Goal: Task Accomplishment & Management: Complete application form

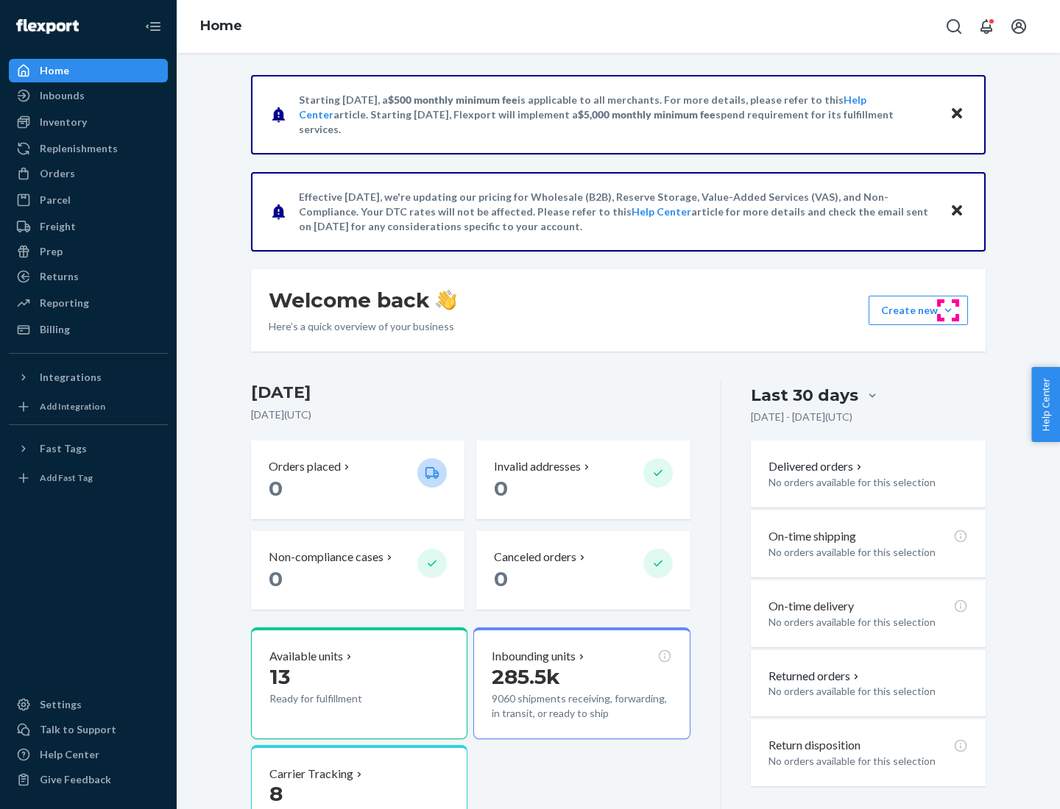
click at [948, 311] on button "Create new Create new inbound Create new order Create new product" at bounding box center [917, 310] width 99 height 29
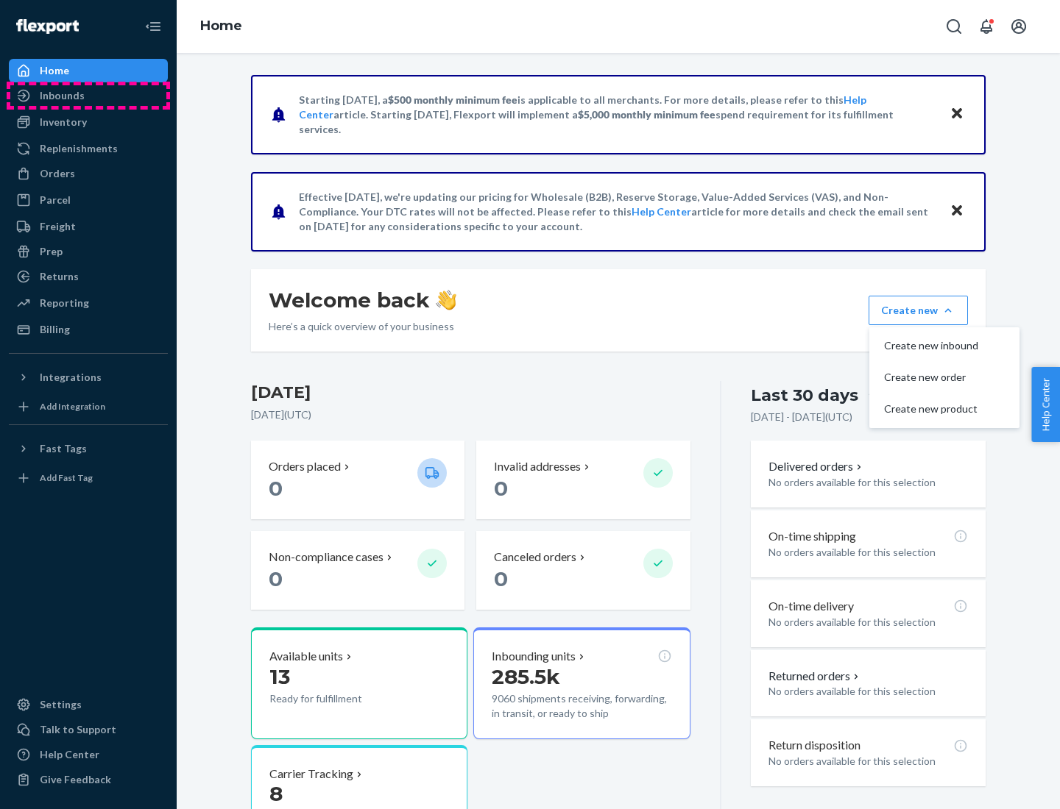
click at [88, 96] on div "Inbounds" at bounding box center [88, 95] width 156 height 21
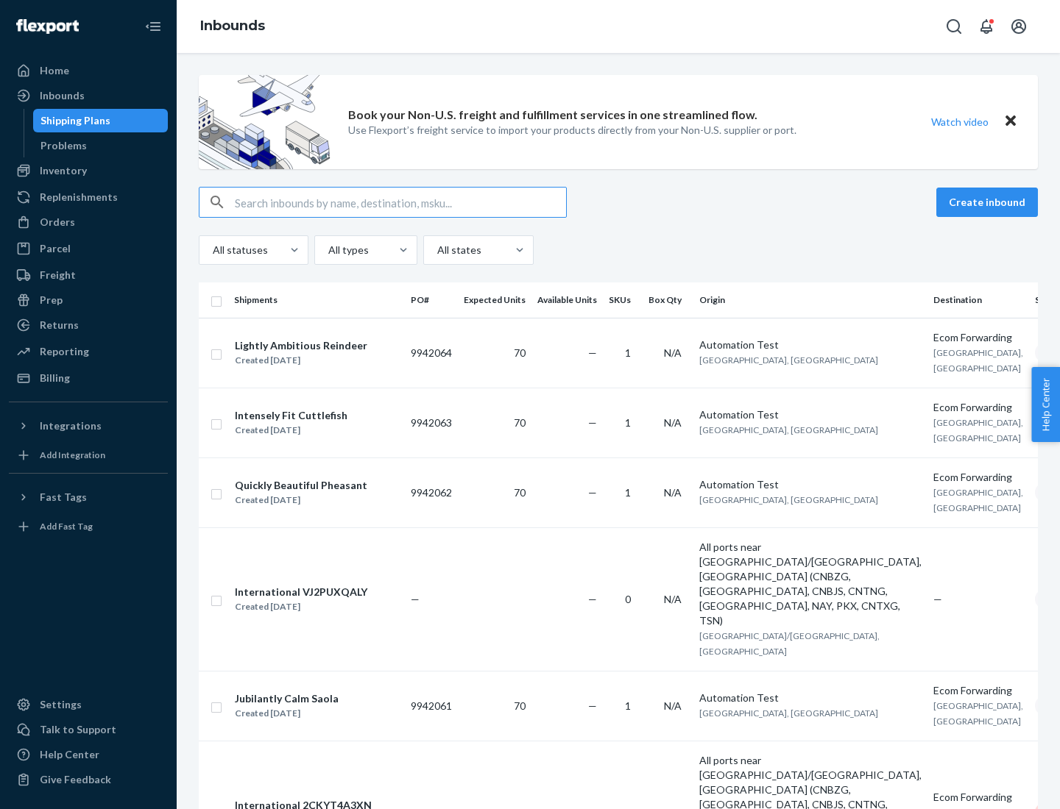
click at [989, 202] on button "Create inbound" at bounding box center [987, 202] width 102 height 29
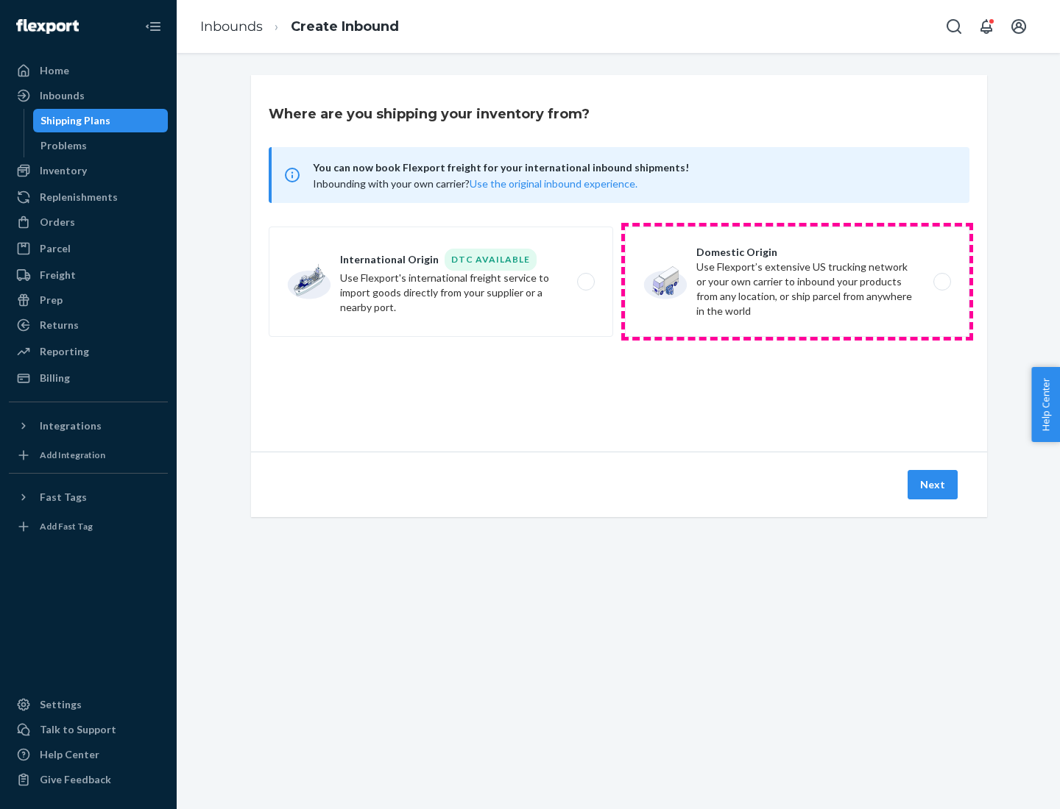
click at [797, 282] on label "Domestic Origin Use Flexport’s extensive US trucking network or your own carrie…" at bounding box center [797, 282] width 344 height 110
click at [941, 282] on input "Domestic Origin Use Flexport’s extensive US trucking network or your own carrie…" at bounding box center [946, 282] width 10 height 10
radio input "true"
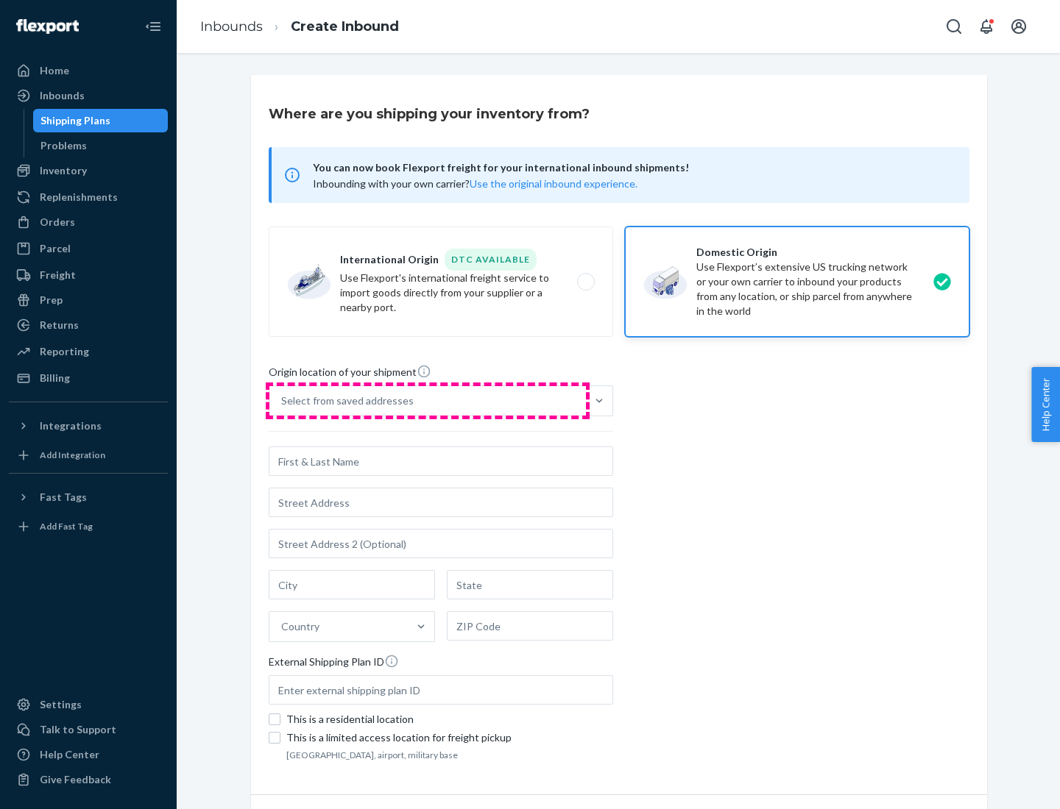
click at [428, 401] on div "Select from saved addresses" at bounding box center [427, 400] width 316 height 29
click at [283, 401] on input "Select from saved addresses" at bounding box center [281, 401] width 1 height 15
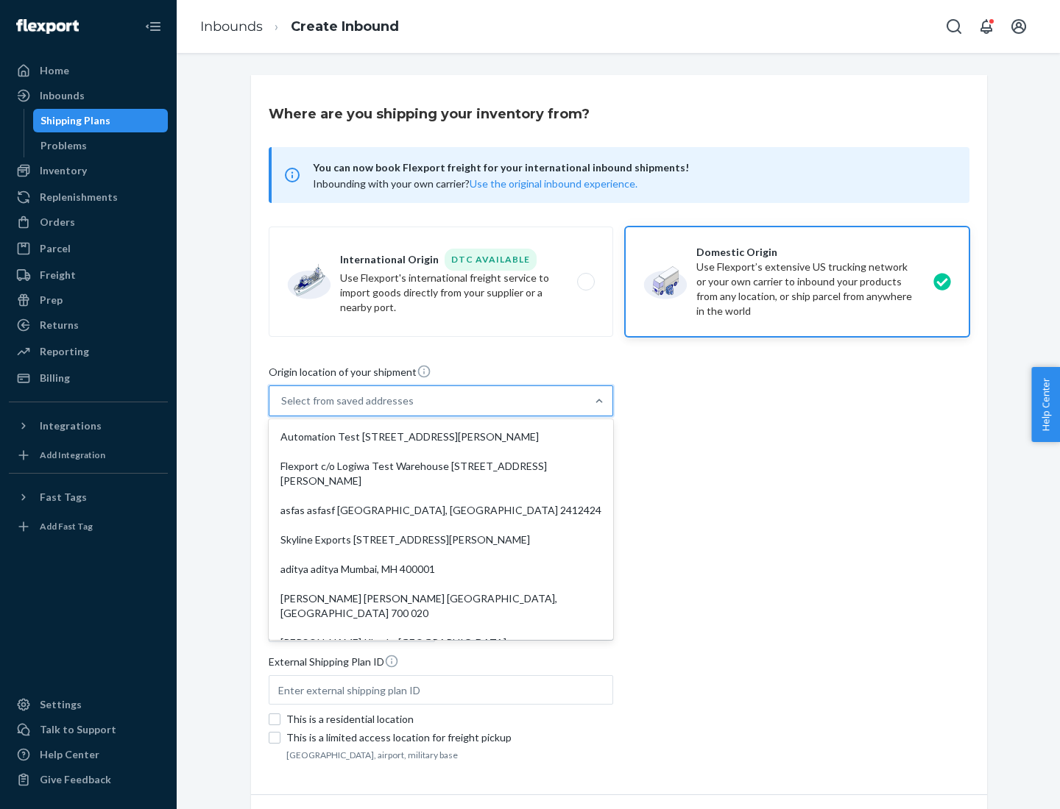
scroll to position [6, 0]
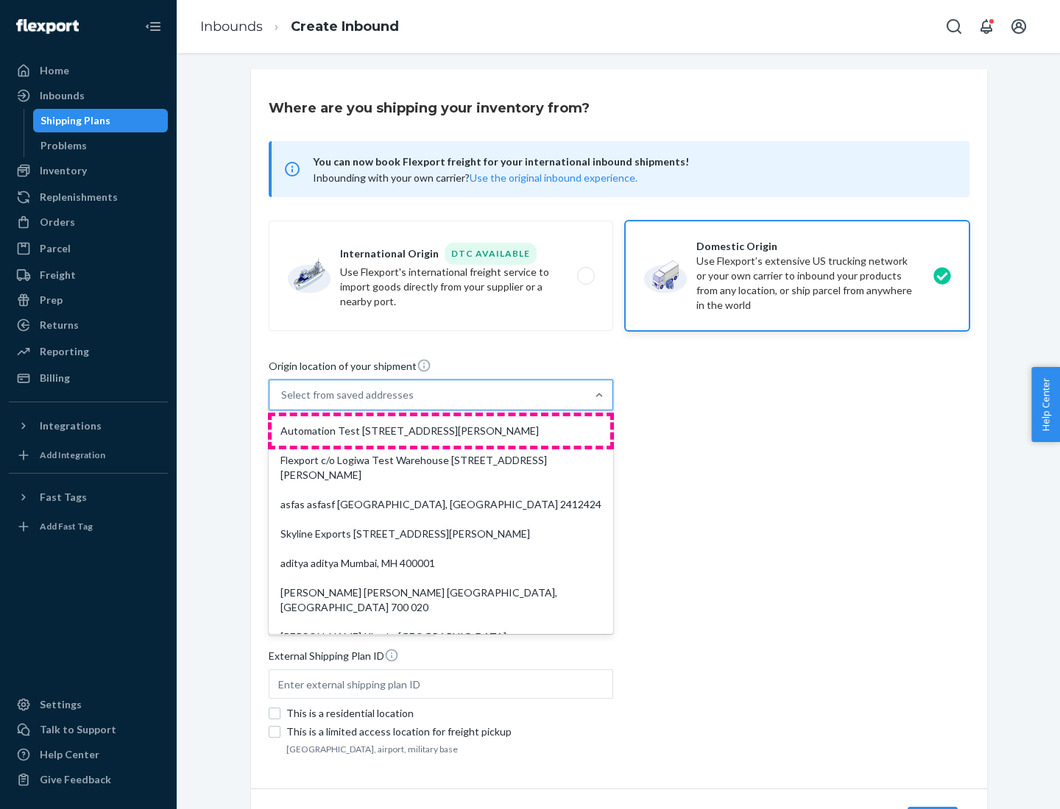
click at [441, 431] on div "Automation Test [STREET_ADDRESS][PERSON_NAME]" at bounding box center [441, 431] width 339 height 29
click at [283, 403] on input "option Automation Test [STREET_ADDRESS][PERSON_NAME]. 9 results available. Use …" at bounding box center [281, 395] width 1 height 15
type input "Automation Test"
type input "9th Floor"
type input "[GEOGRAPHIC_DATA]"
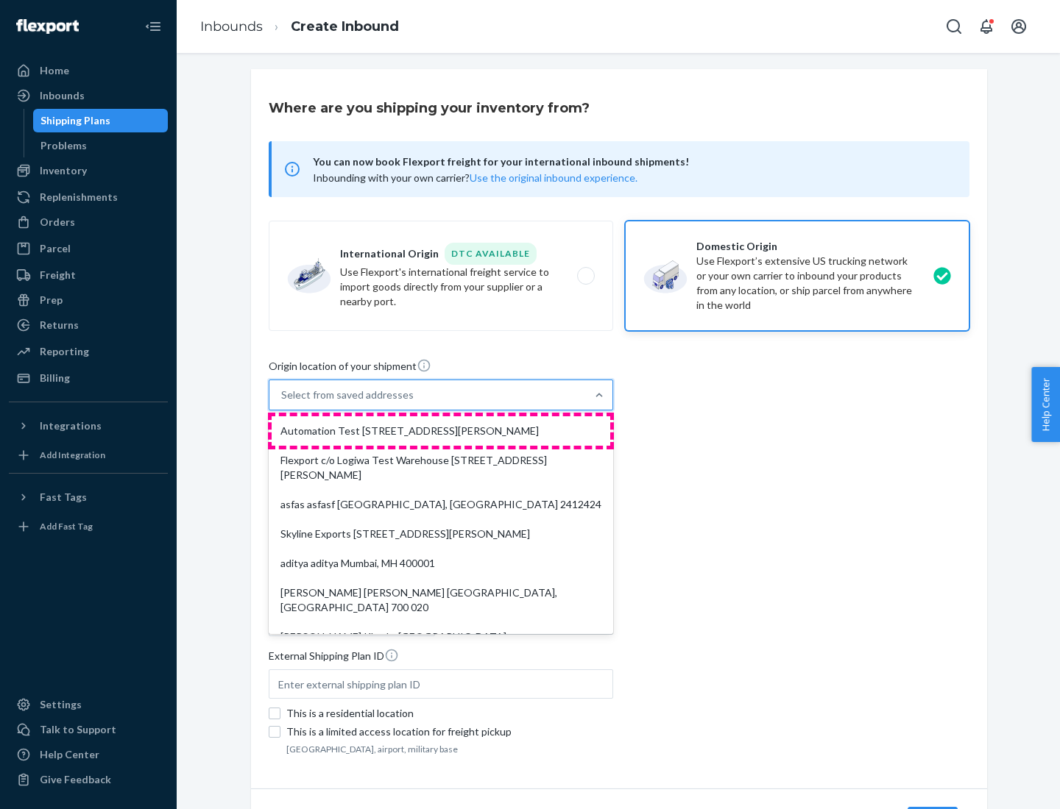
type input "CA"
type input "94104"
type input "[STREET_ADDRESS][PERSON_NAME]"
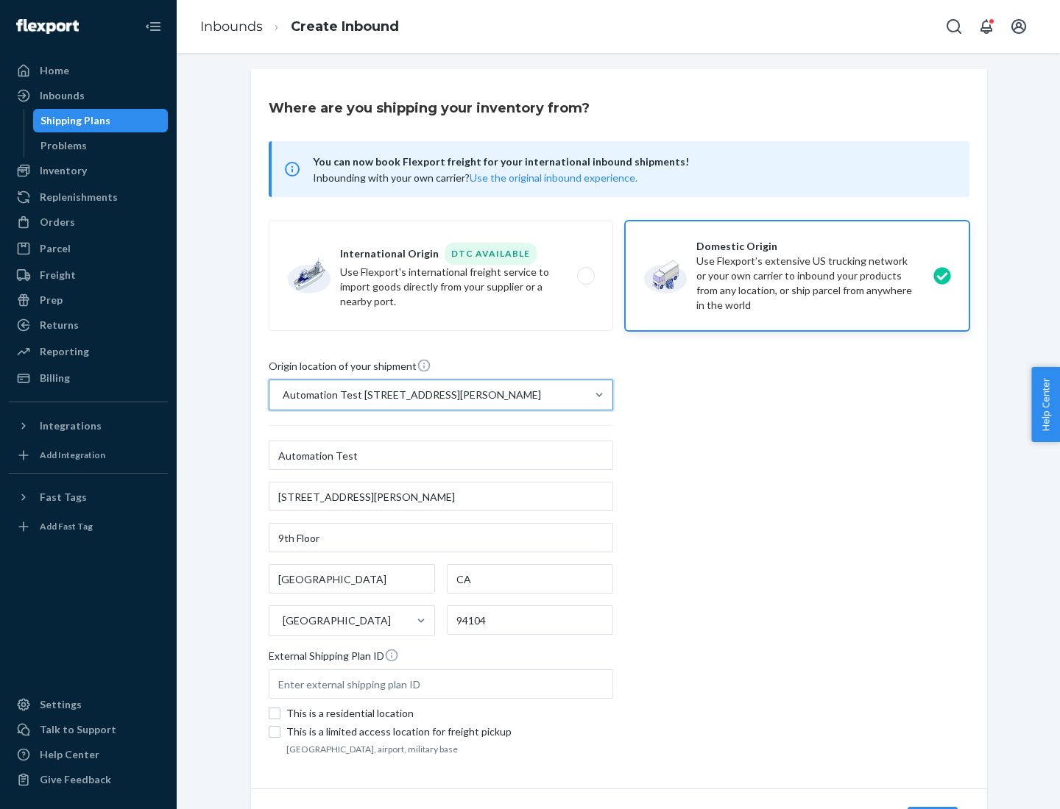
scroll to position [86, 0]
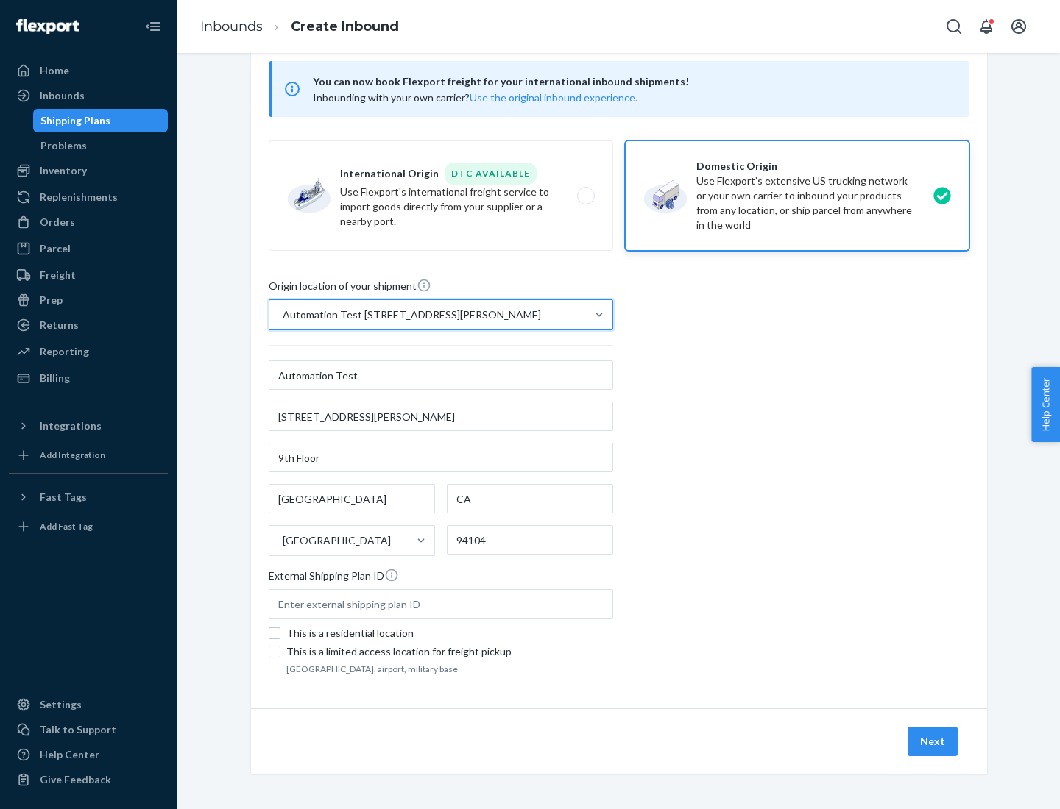
click at [933, 742] on button "Next" at bounding box center [932, 741] width 50 height 29
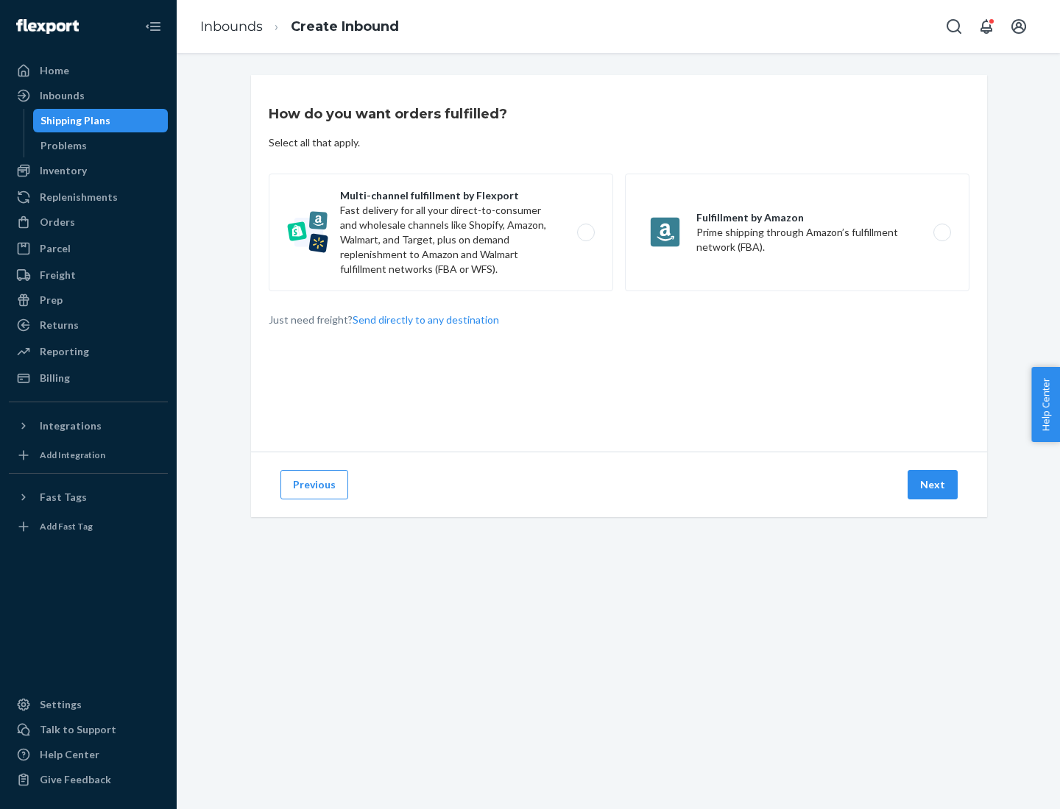
click at [441, 233] on label "Multi-channel fulfillment by Flexport Fast delivery for all your direct-to-cons…" at bounding box center [441, 233] width 344 height 118
click at [585, 233] on input "Multi-channel fulfillment by Flexport Fast delivery for all your direct-to-cons…" at bounding box center [590, 233] width 10 height 10
radio input "true"
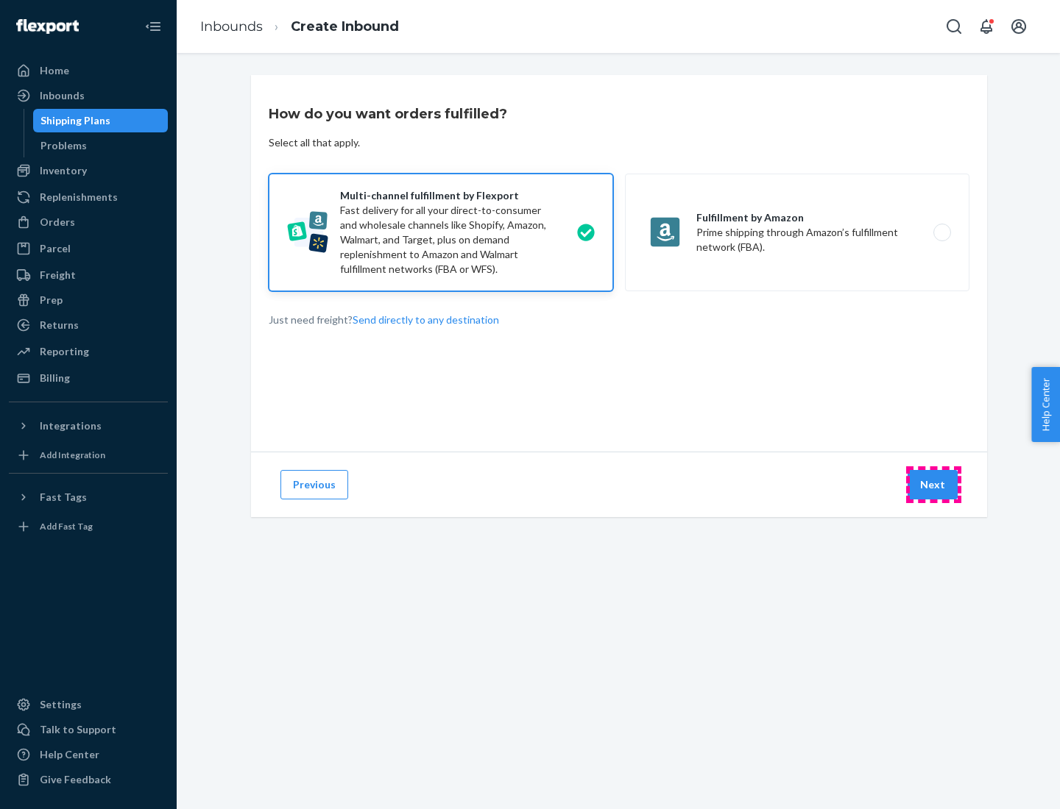
click at [933, 485] on button "Next" at bounding box center [932, 484] width 50 height 29
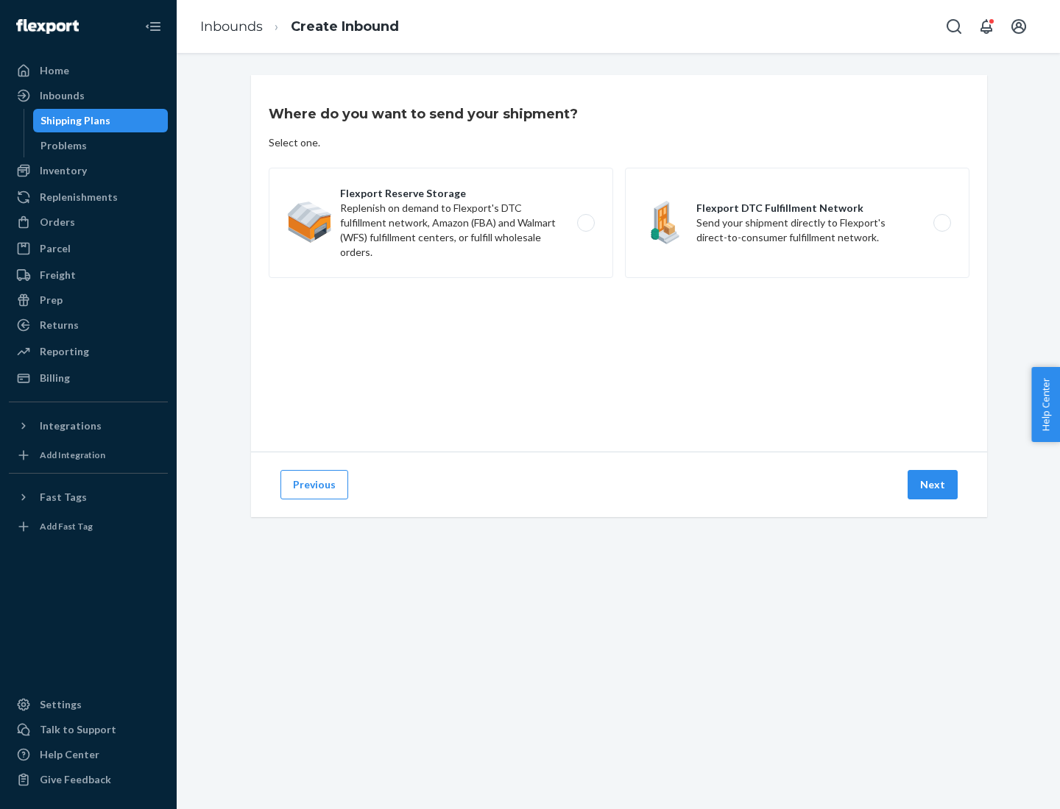
click at [797, 223] on label "Flexport DTC Fulfillment Network Send your shipment directly to Flexport's dire…" at bounding box center [797, 223] width 344 height 110
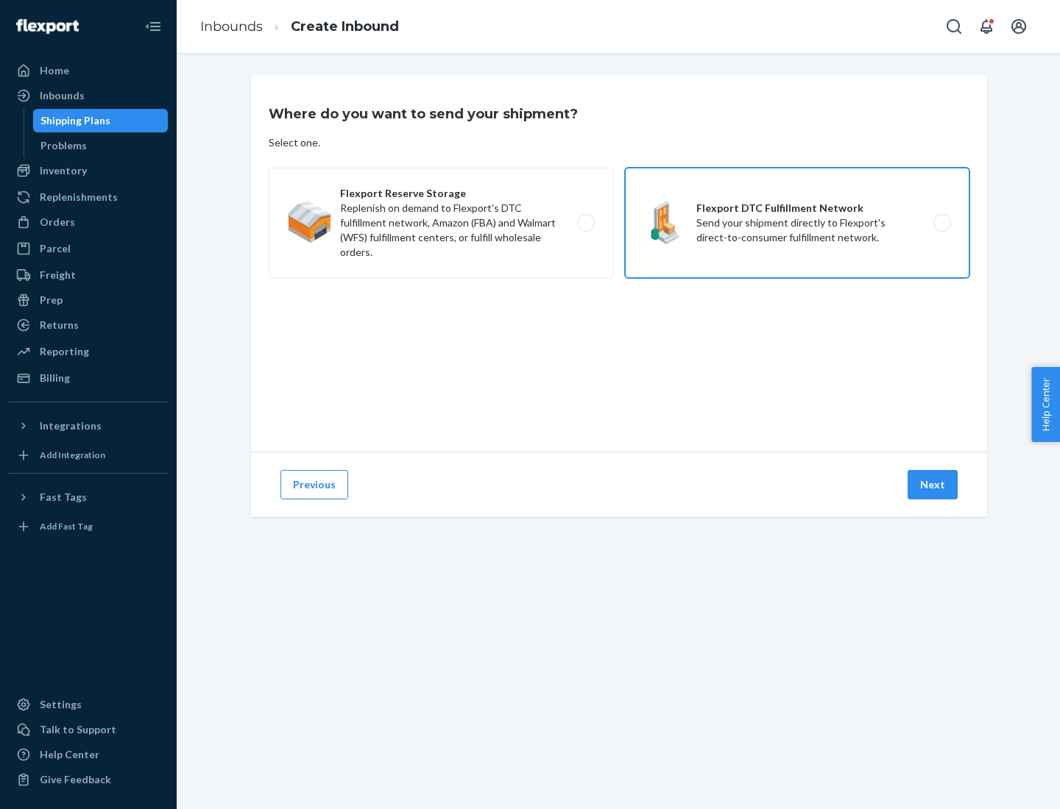
click at [941, 223] on input "Flexport DTC Fulfillment Network Send your shipment directly to Flexport's dire…" at bounding box center [946, 224] width 10 height 10
radio input "true"
click at [933, 485] on button "Next" at bounding box center [932, 484] width 50 height 29
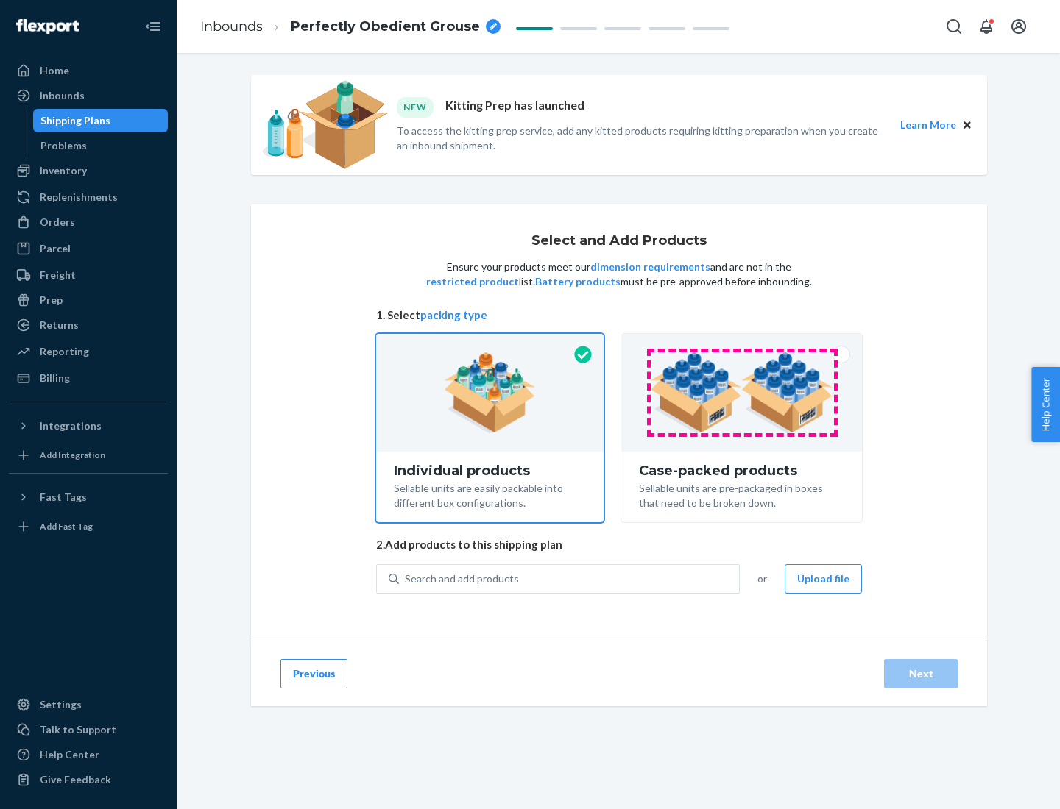
click at [742, 393] on img at bounding box center [741, 392] width 183 height 81
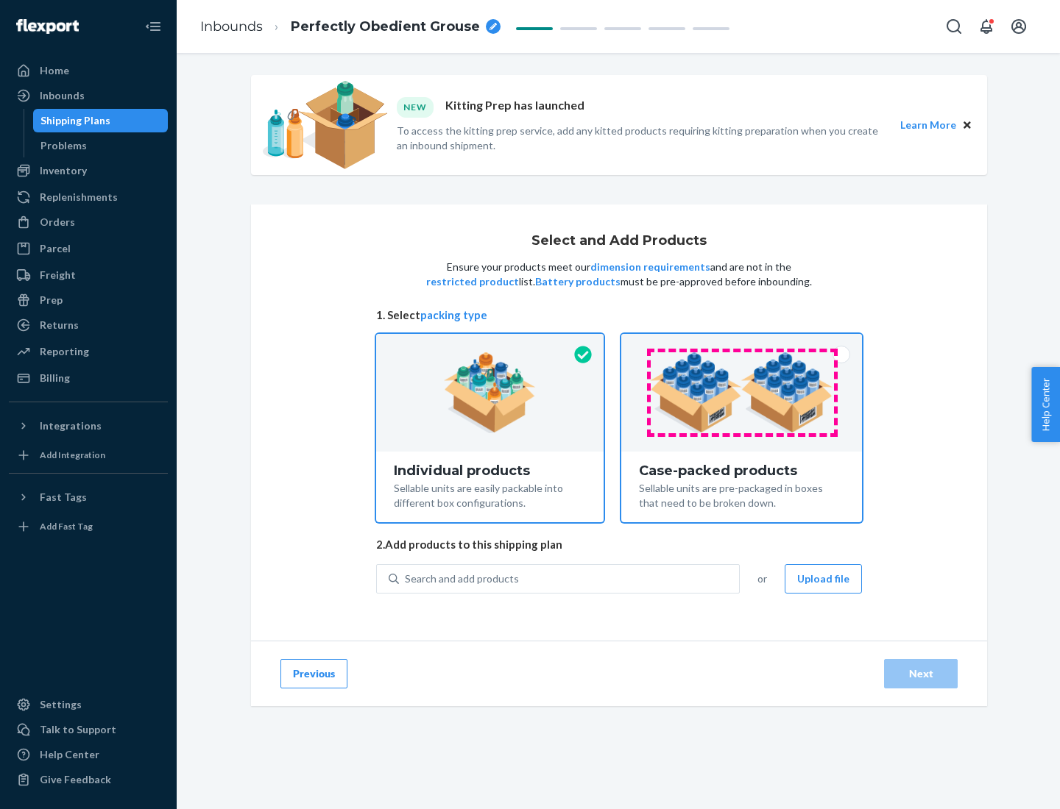
click at [742, 344] on input "Case-packed products Sellable units are pre-packaged in boxes that need to be b…" at bounding box center [742, 339] width 10 height 10
radio input "true"
radio input "false"
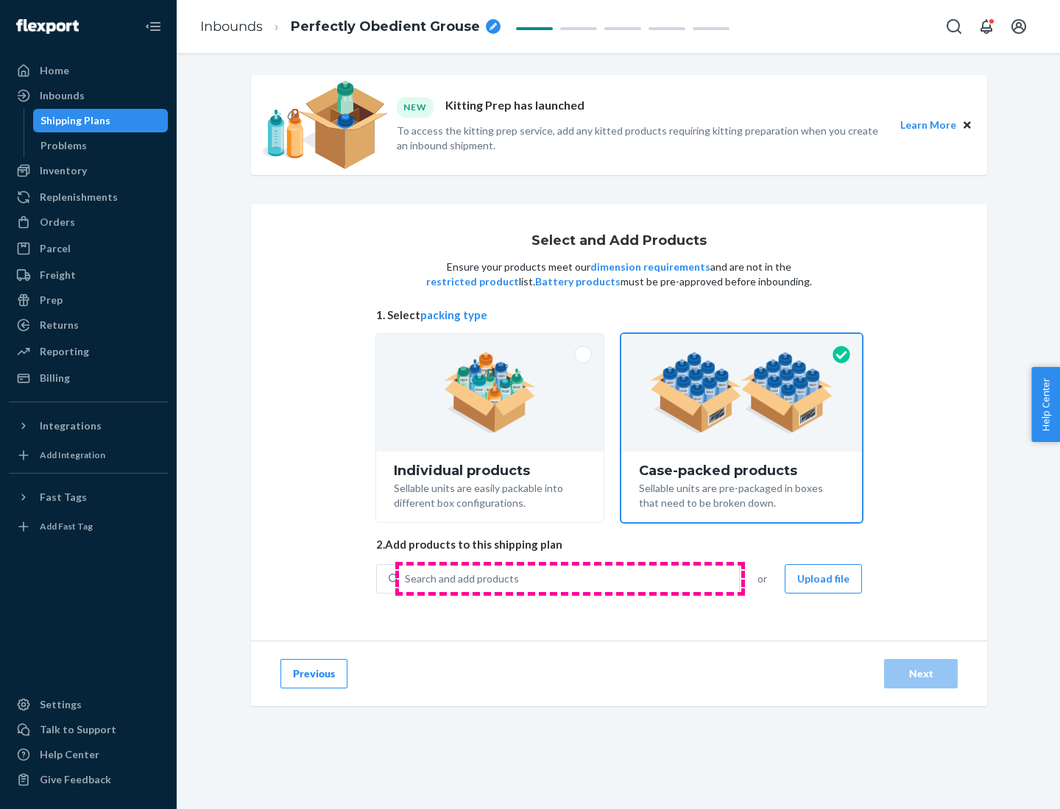
click at [570, 578] on div "Search and add products" at bounding box center [569, 579] width 340 height 26
click at [406, 578] on input "Search and add products" at bounding box center [405, 579] width 1 height 15
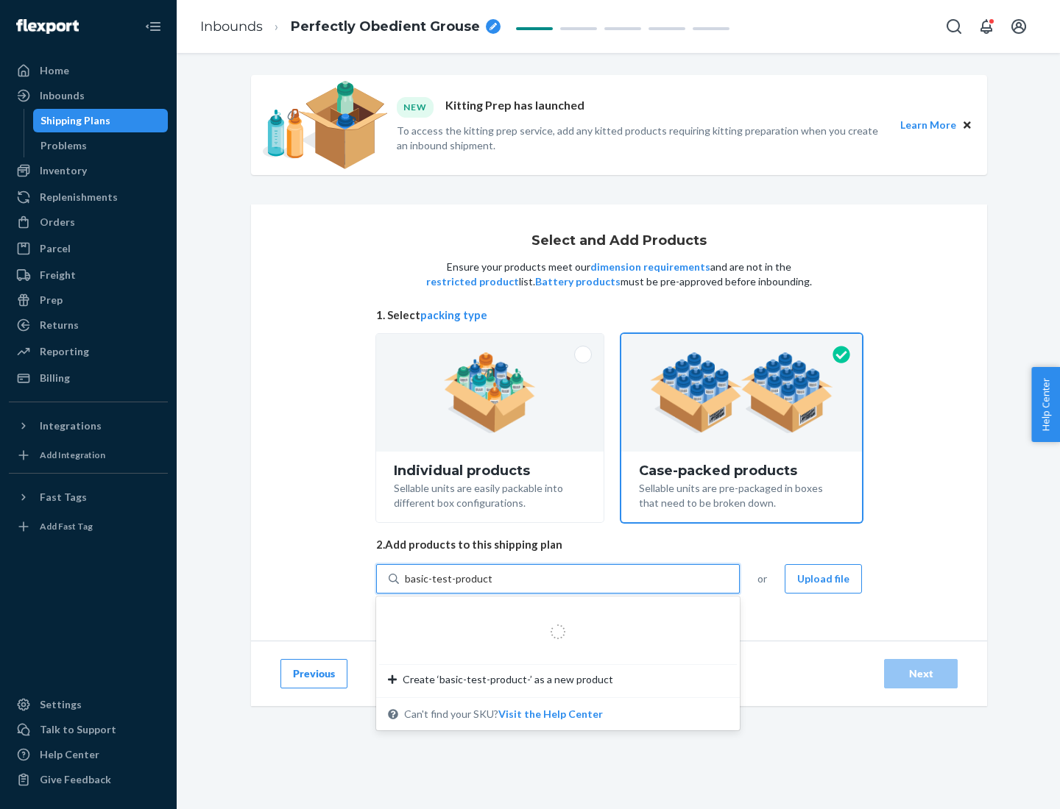
type input "basic-test-product-1"
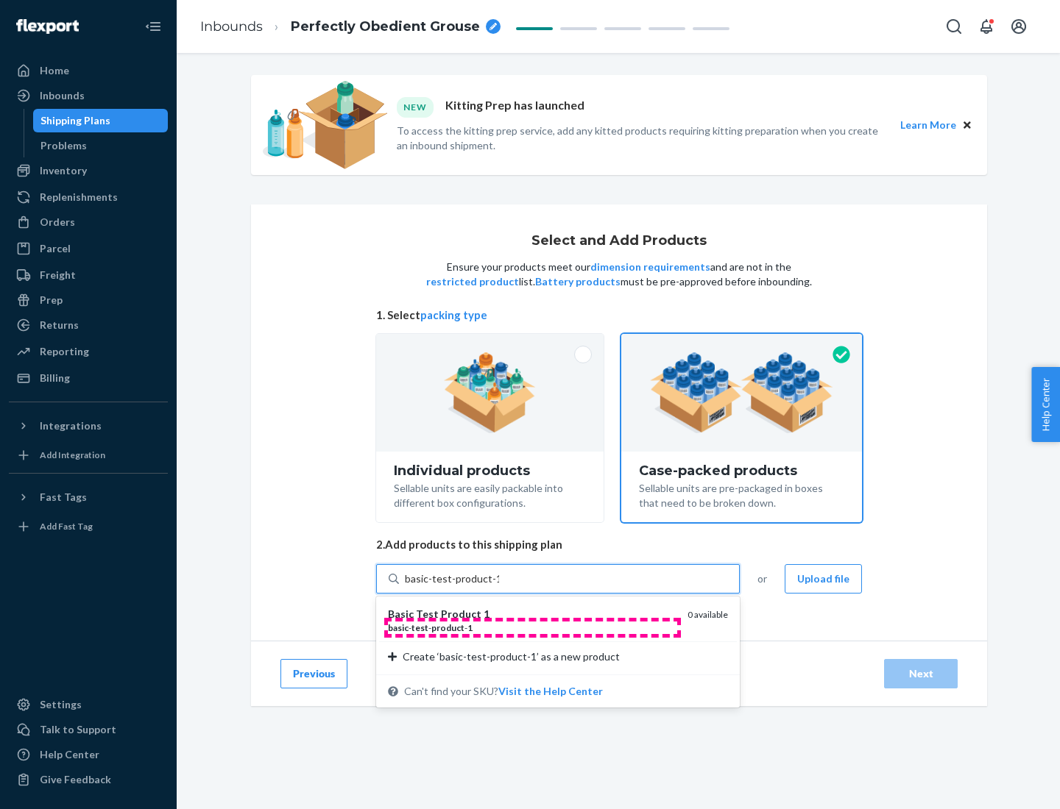
click at [532, 628] on div "basic - test - product - 1" at bounding box center [532, 628] width 288 height 13
click at [499, 587] on input "basic-test-product-1" at bounding box center [452, 579] width 94 height 15
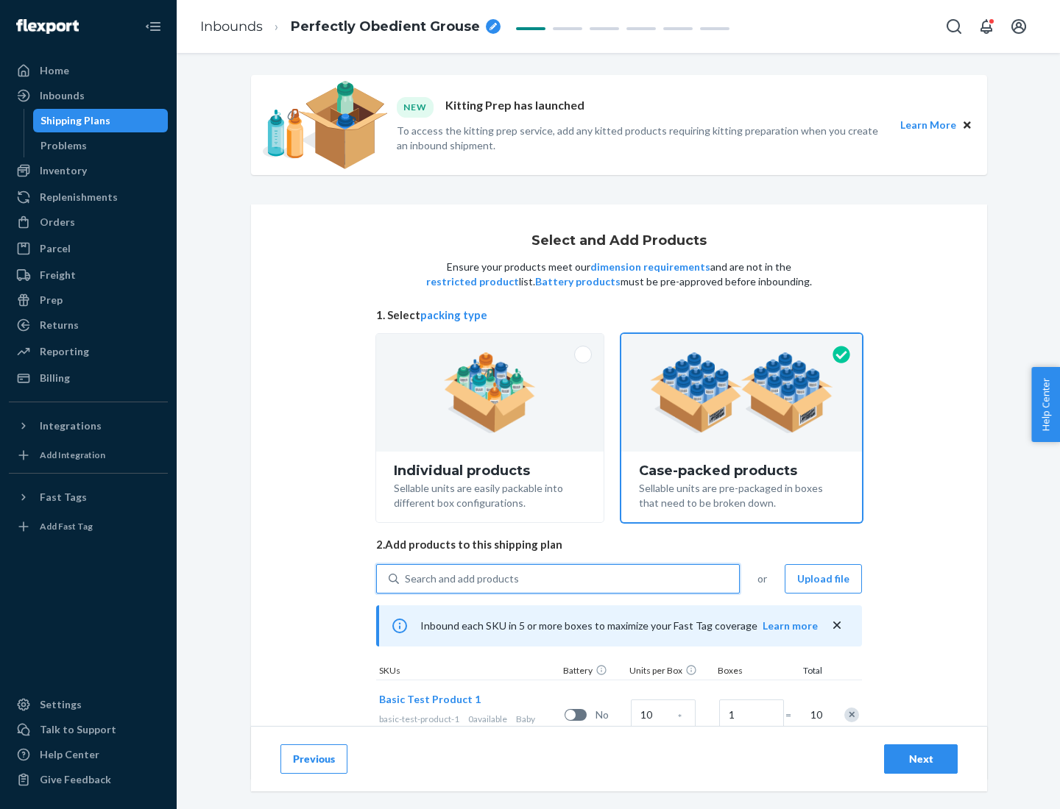
scroll to position [53, 0]
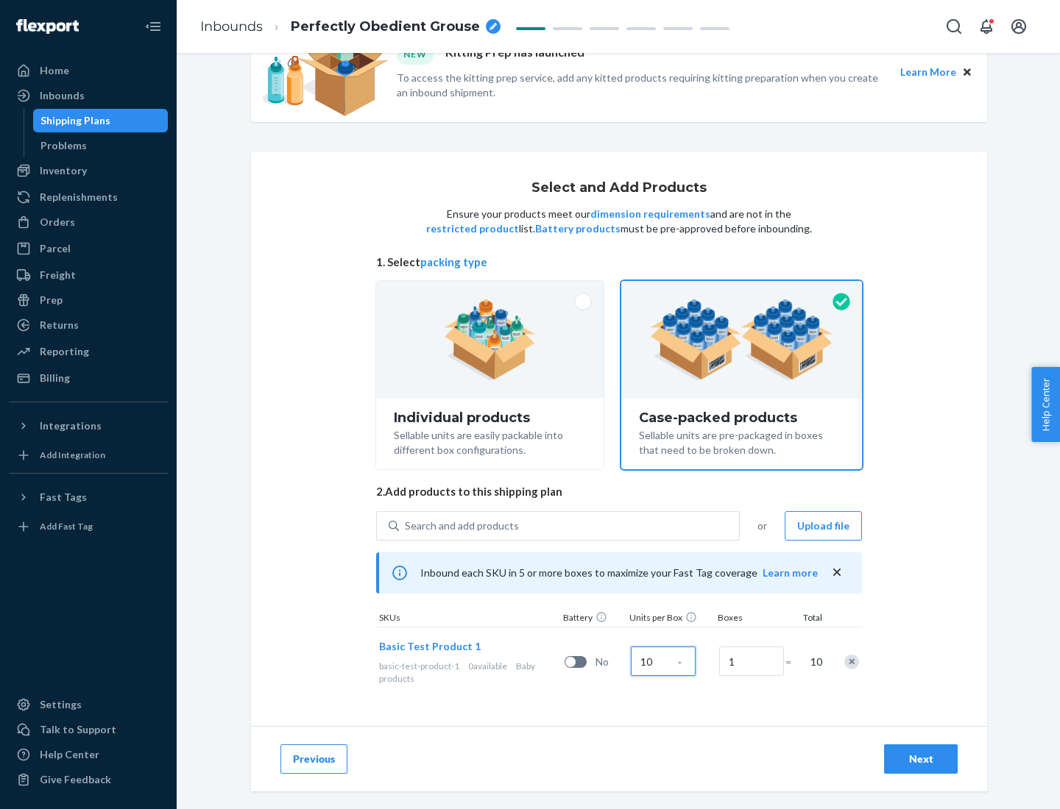
type input "10"
type input "7"
click at [921, 759] on div "Next" at bounding box center [920, 759] width 49 height 15
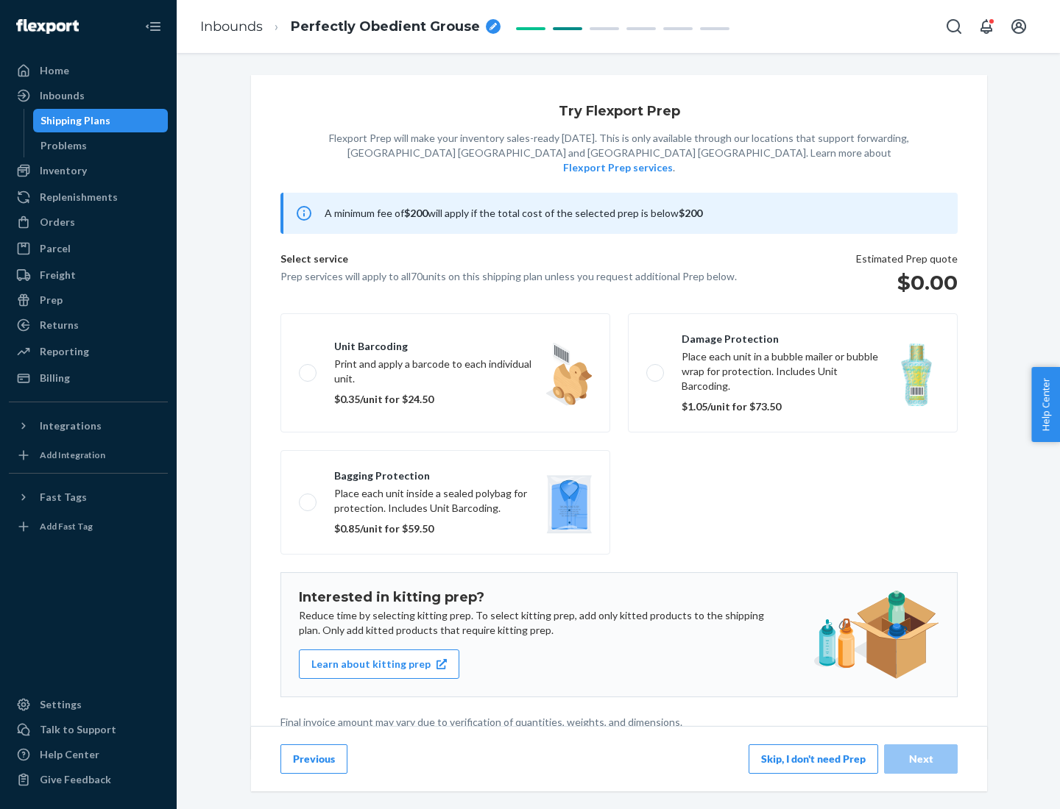
scroll to position [4, 0]
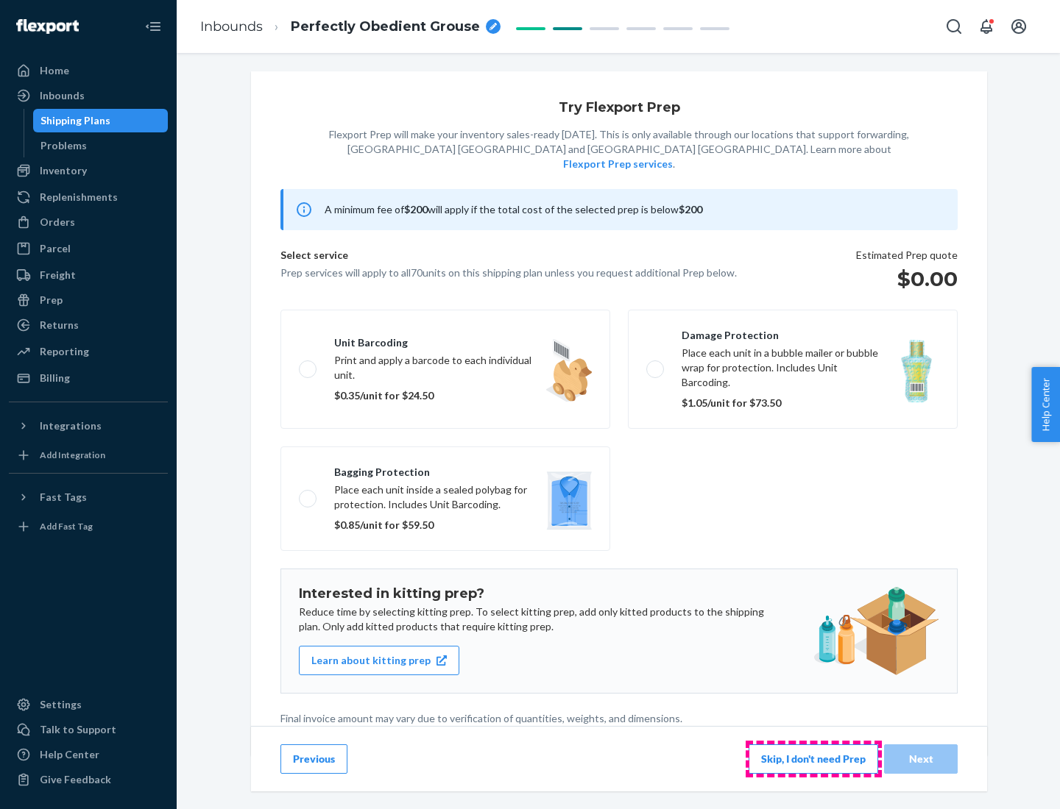
click at [813, 759] on button "Skip, I don't need Prep" at bounding box center [813, 759] width 130 height 29
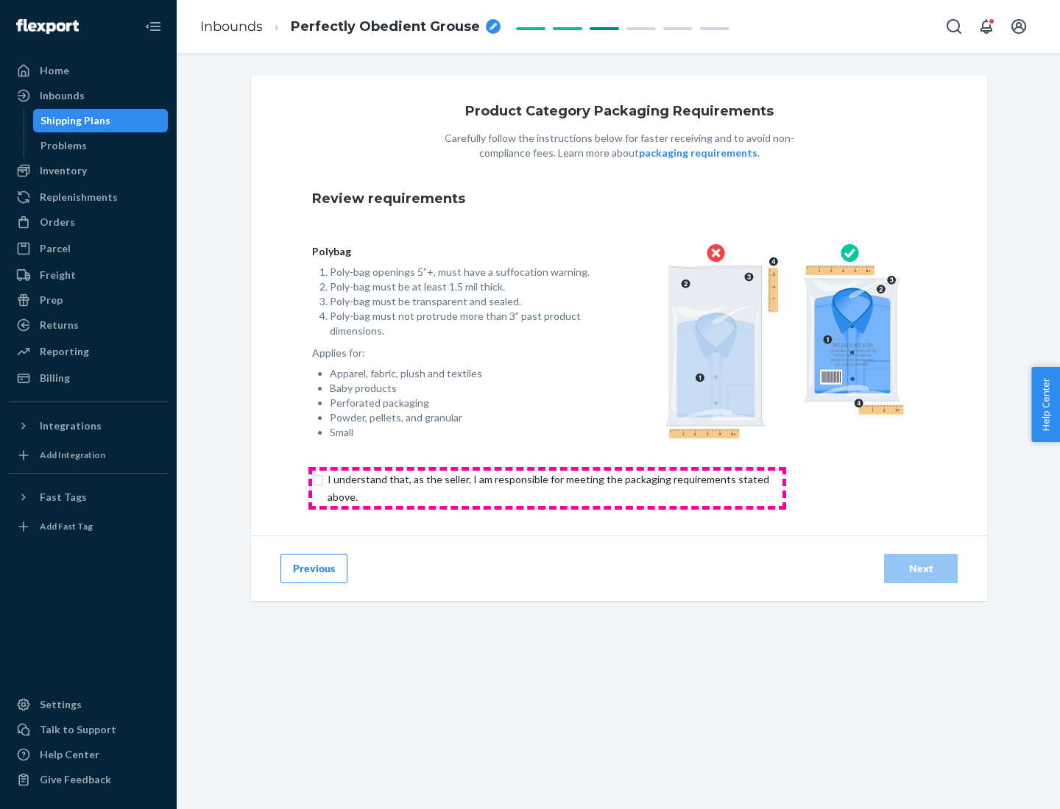
click at [547, 488] on input "checkbox" at bounding box center [556, 488] width 489 height 35
checkbox input "true"
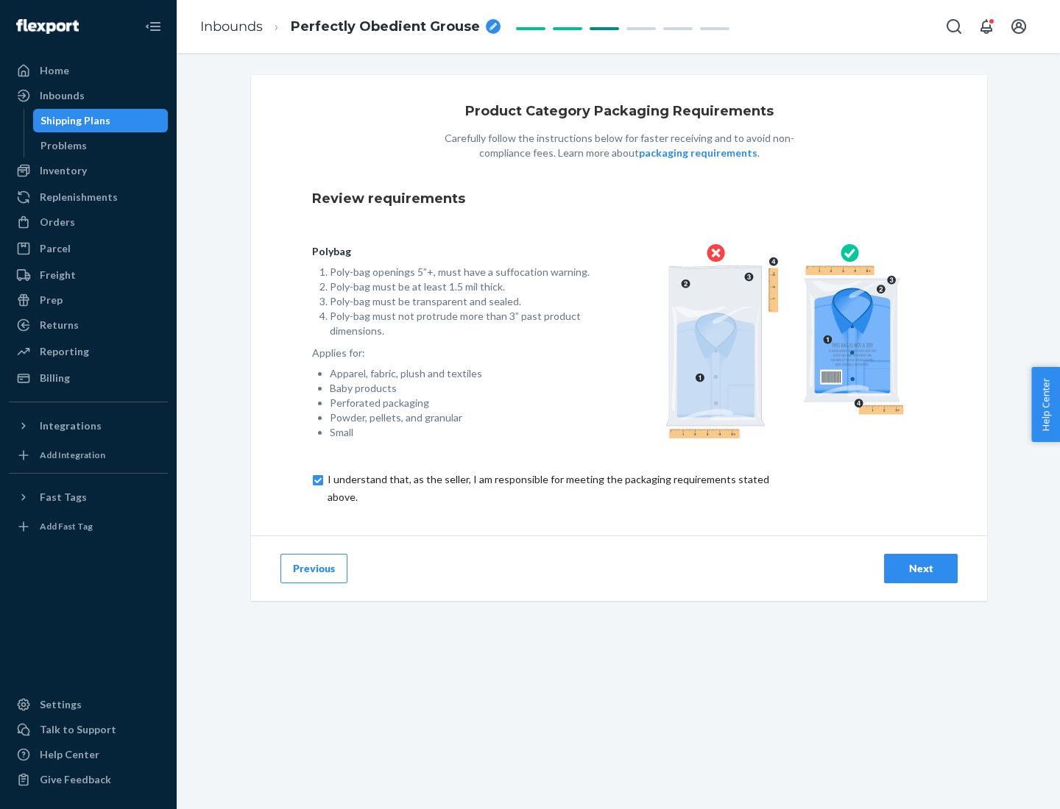
click at [921, 568] on div "Next" at bounding box center [920, 568] width 49 height 15
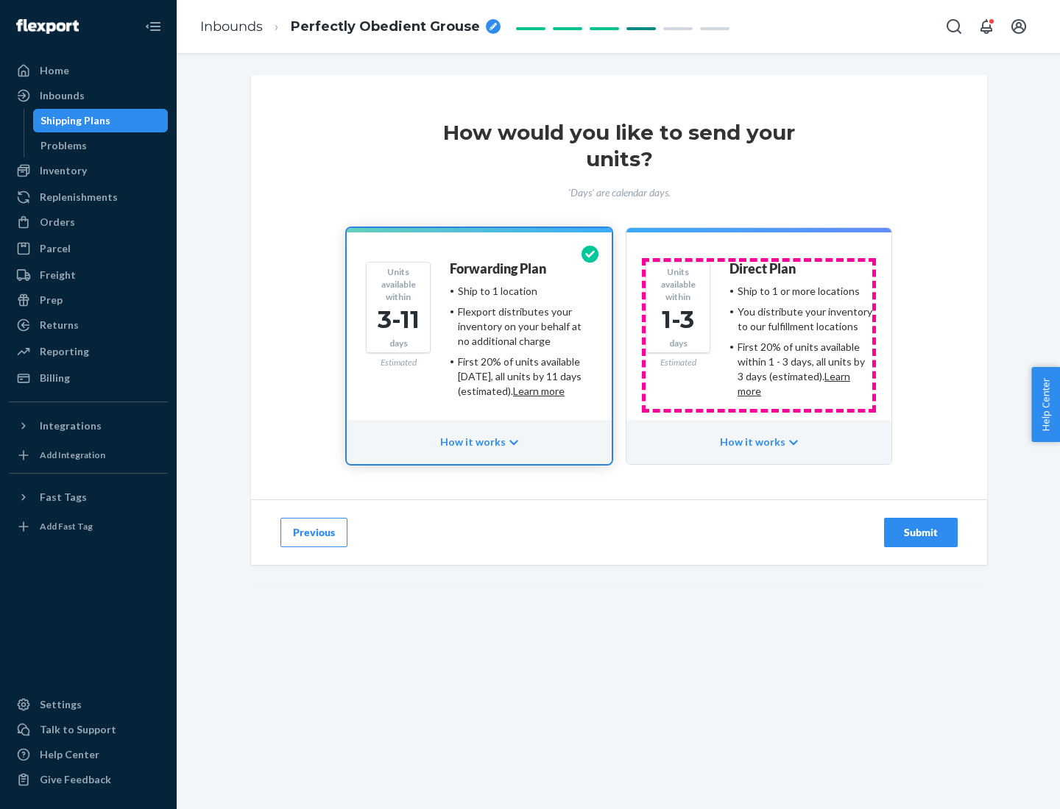
click at [759, 336] on ul "Ship to 1 or more locations You distribute your inventory to our fulfillment lo…" at bounding box center [800, 341] width 143 height 115
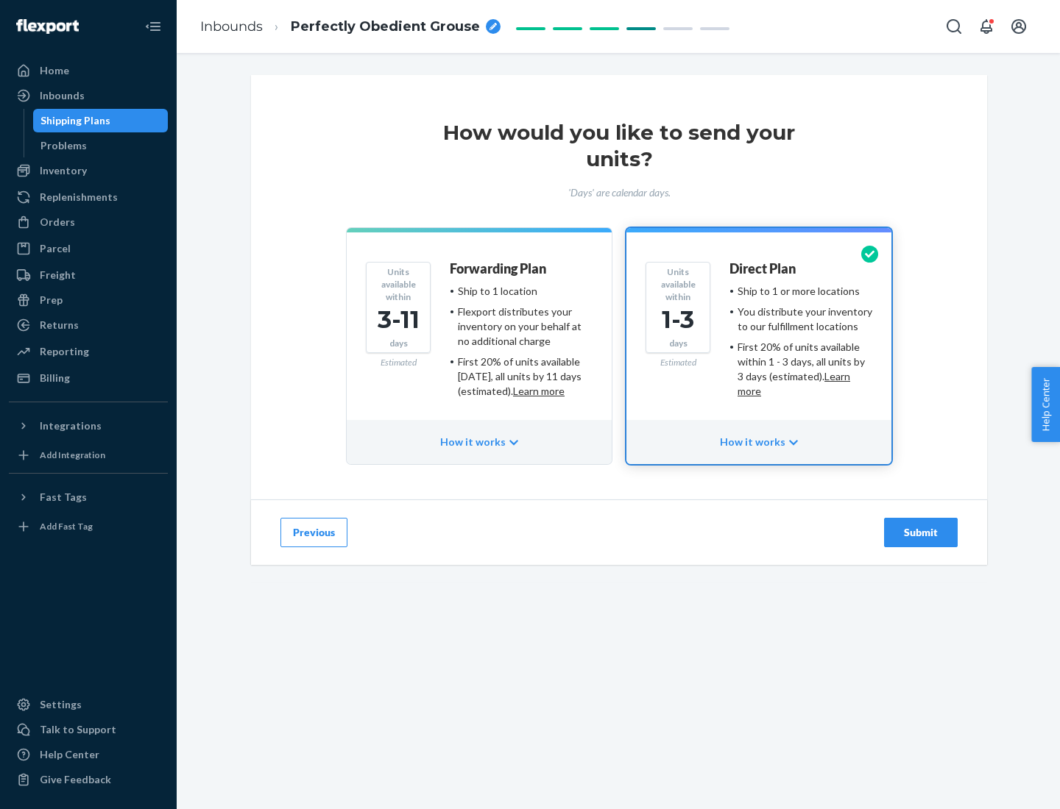
click at [921, 533] on div "Submit" at bounding box center [920, 532] width 49 height 15
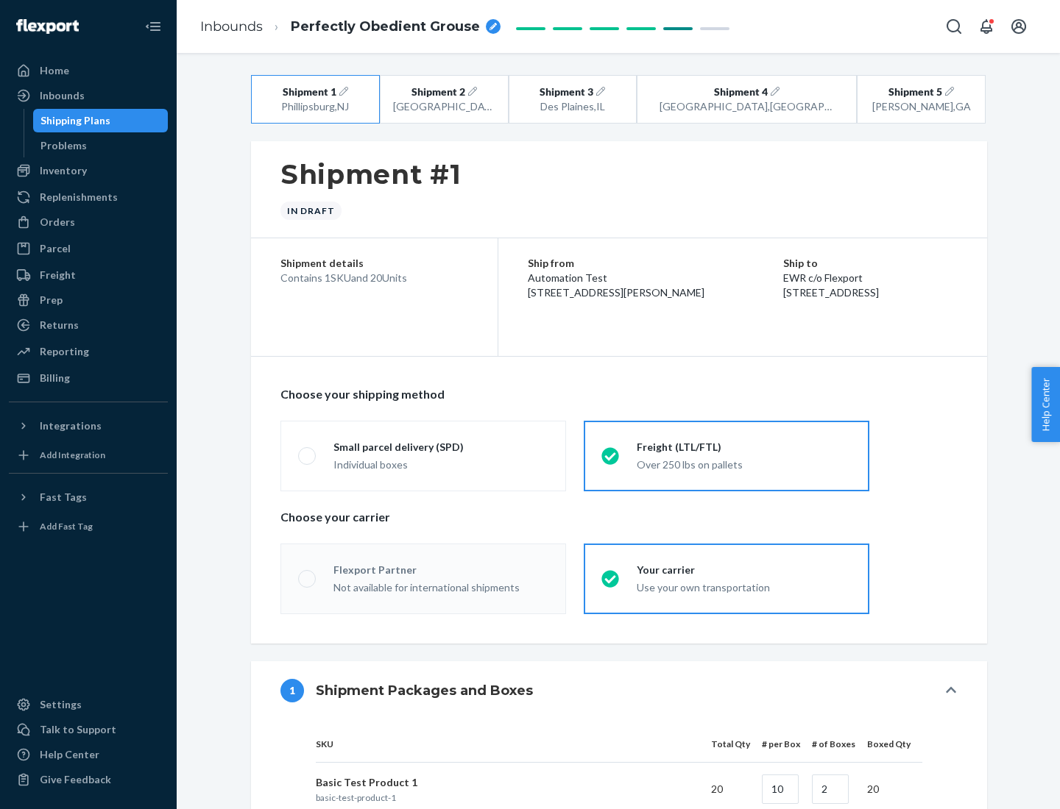
radio input "true"
radio input "false"
radio input "true"
radio input "false"
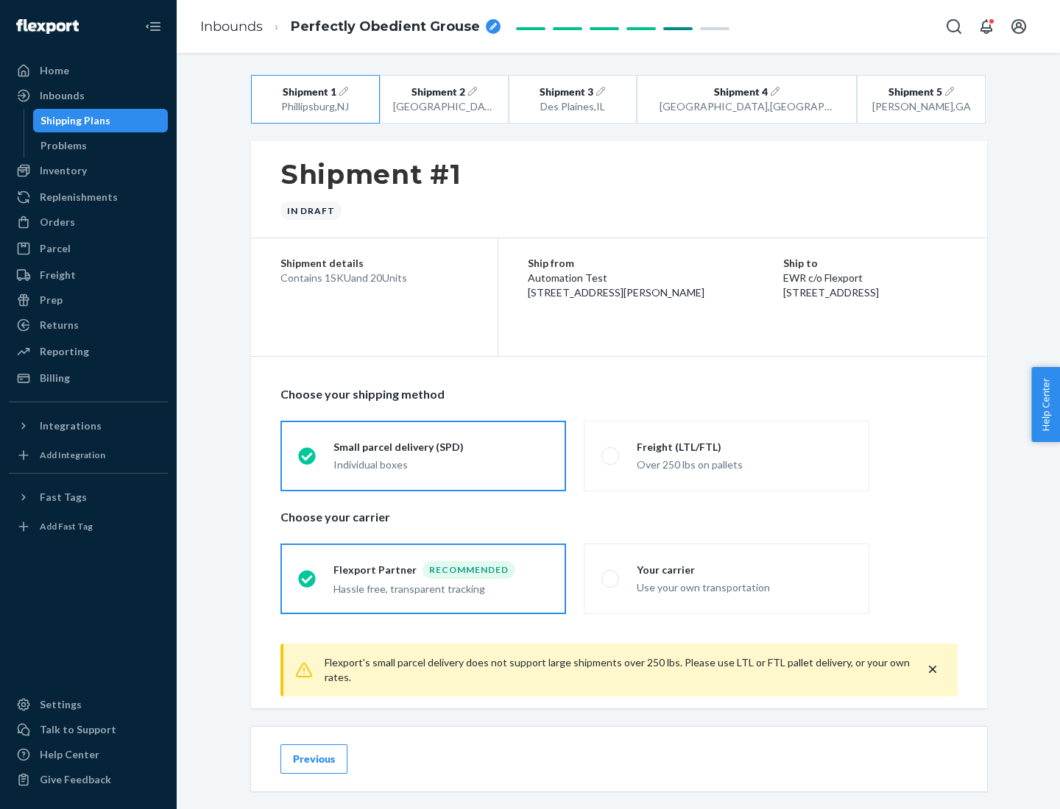
scroll to position [16, 0]
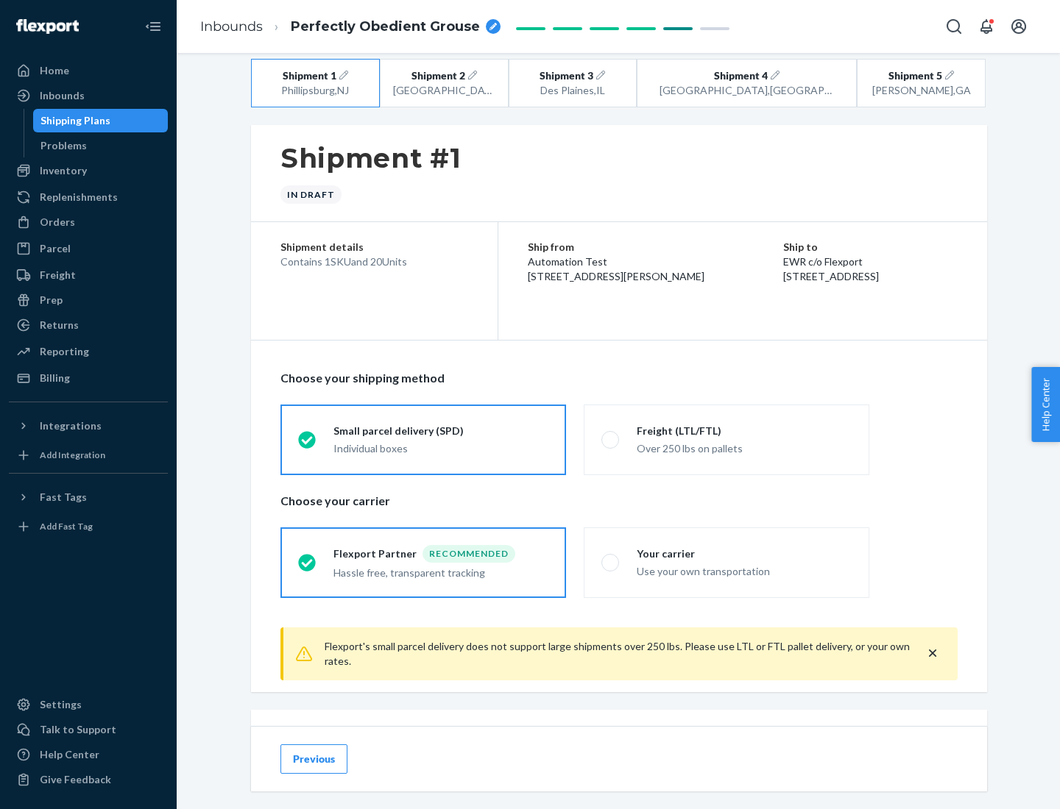
click at [744, 430] on div "Freight (LTL/FTL)" at bounding box center [744, 431] width 215 height 15
click at [611, 435] on input "Freight (LTL/FTL) Over 250 lbs on pallets" at bounding box center [606, 440] width 10 height 10
radio input "true"
radio input "false"
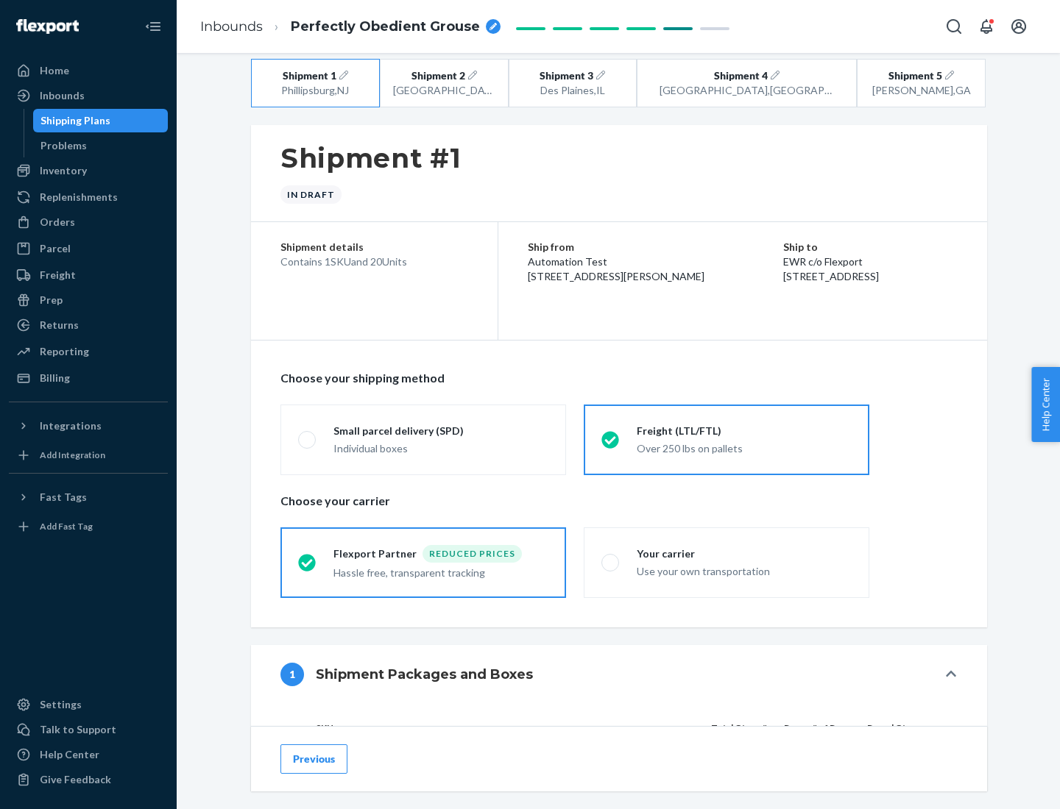
scroll to position [139, 0]
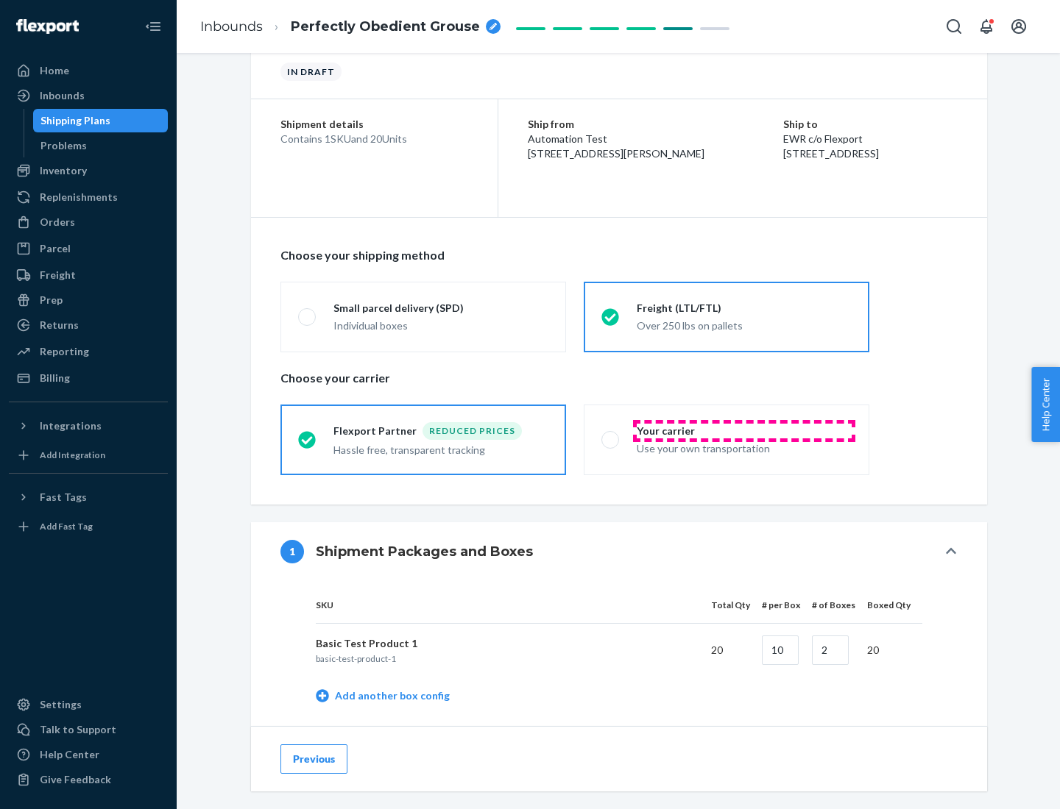
click at [744, 430] on div "Your carrier" at bounding box center [744, 431] width 215 height 15
click at [611, 435] on input "Your carrier Use your own transportation" at bounding box center [606, 440] width 10 height 10
radio input "true"
radio input "false"
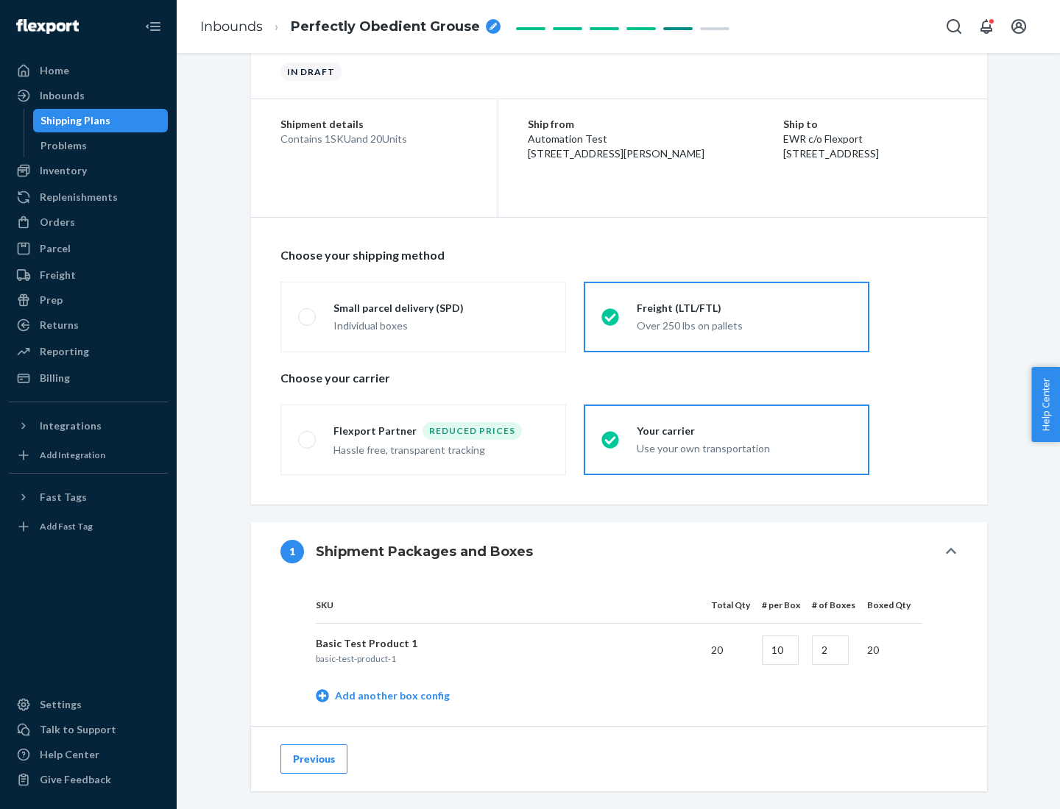
scroll to position [465, 0]
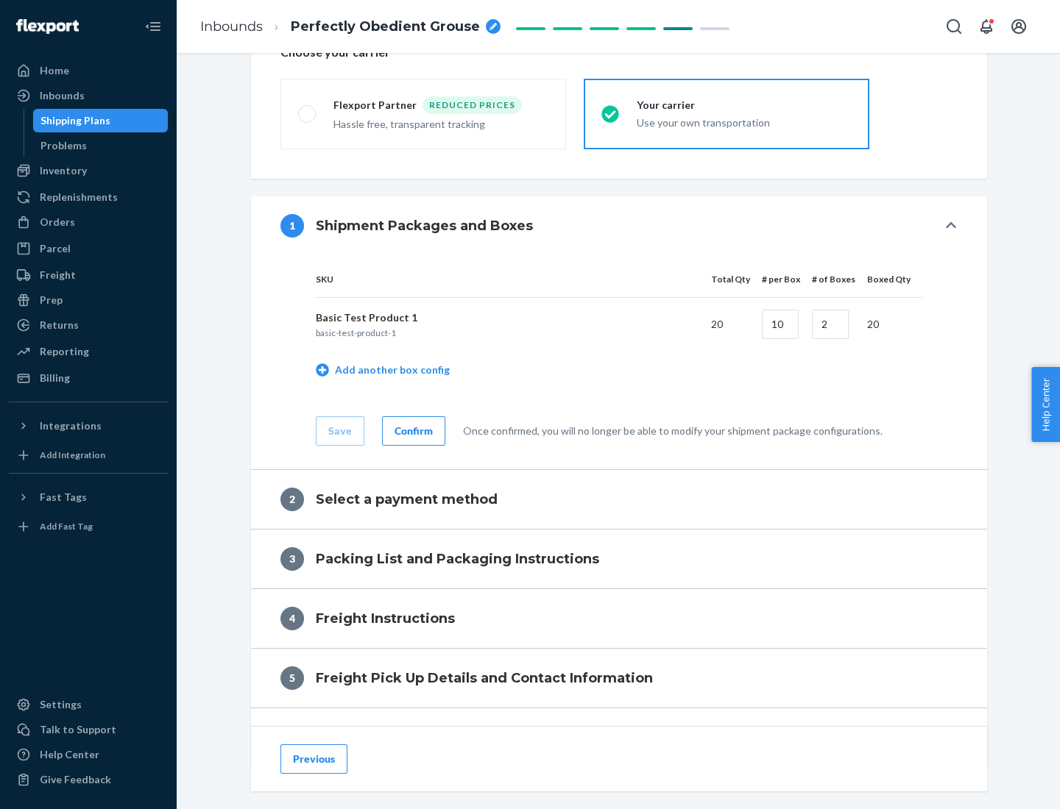
click at [411, 430] on div "Confirm" at bounding box center [413, 431] width 38 height 15
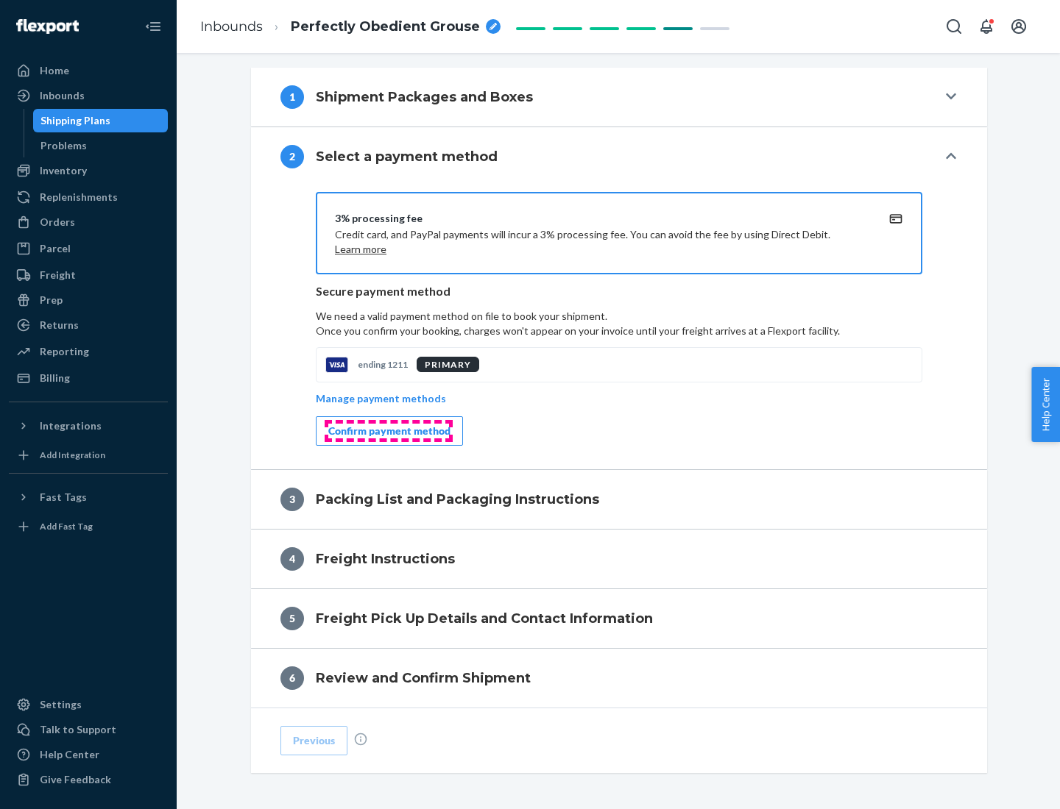
click at [388, 431] on div "Confirm payment method" at bounding box center [389, 431] width 122 height 15
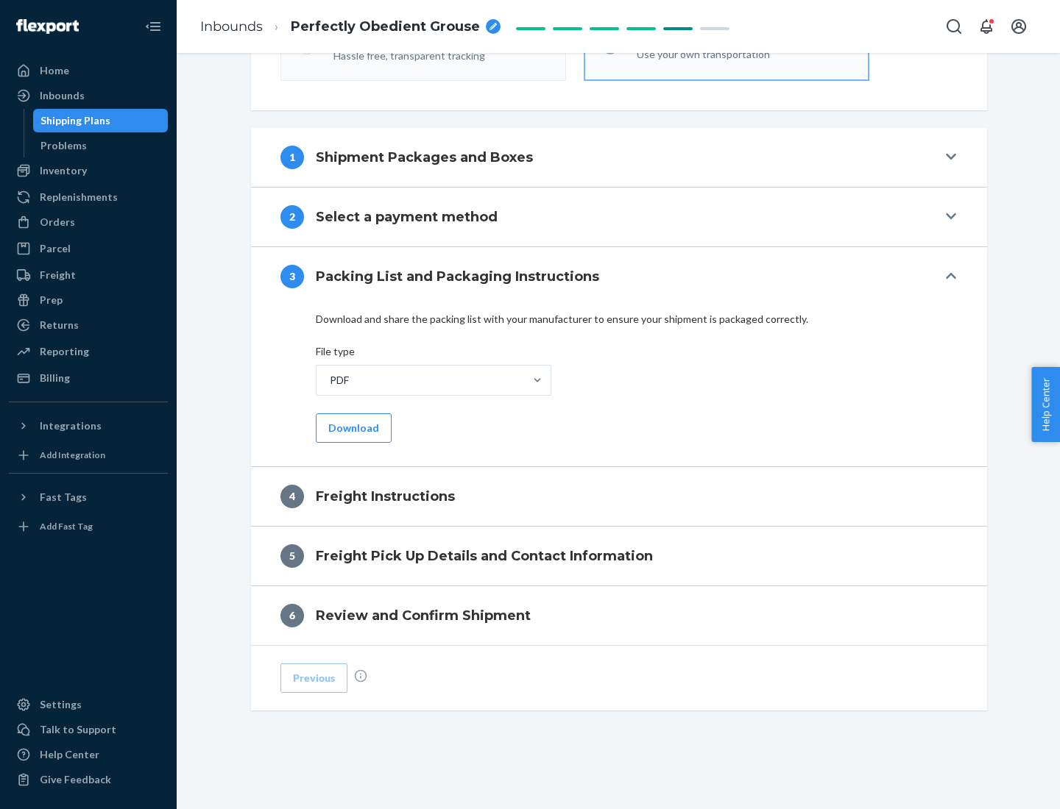
scroll to position [531, 0]
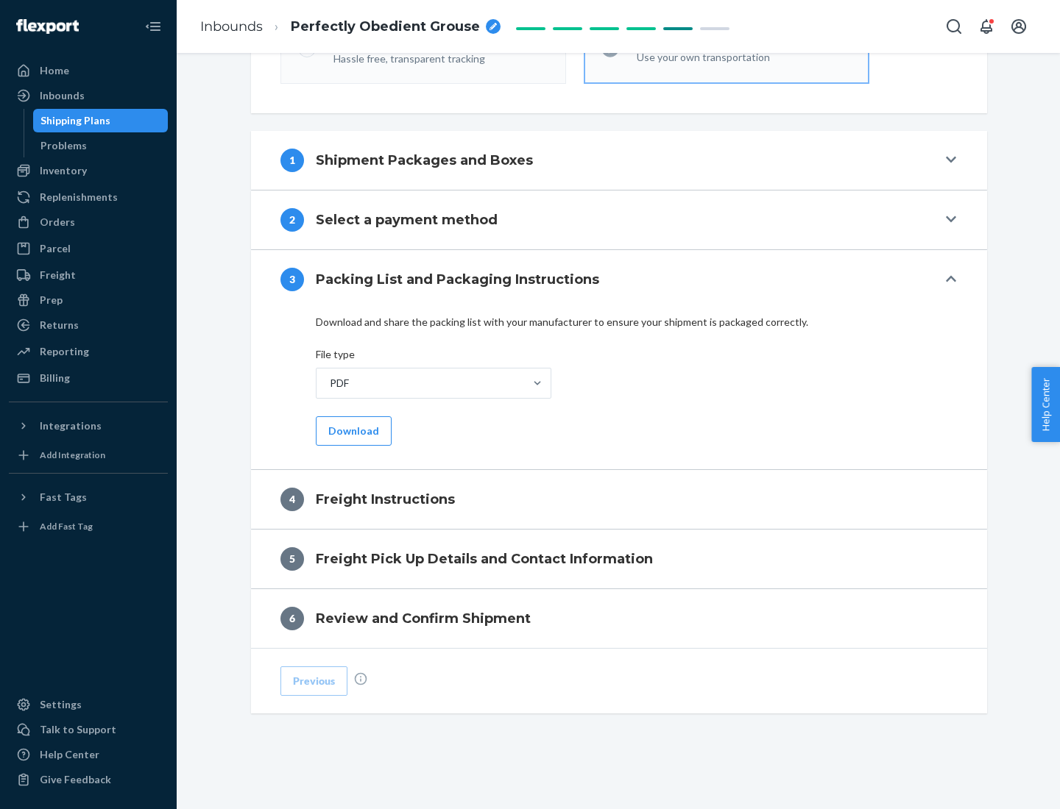
click at [352, 430] on button "Download" at bounding box center [354, 431] width 76 height 29
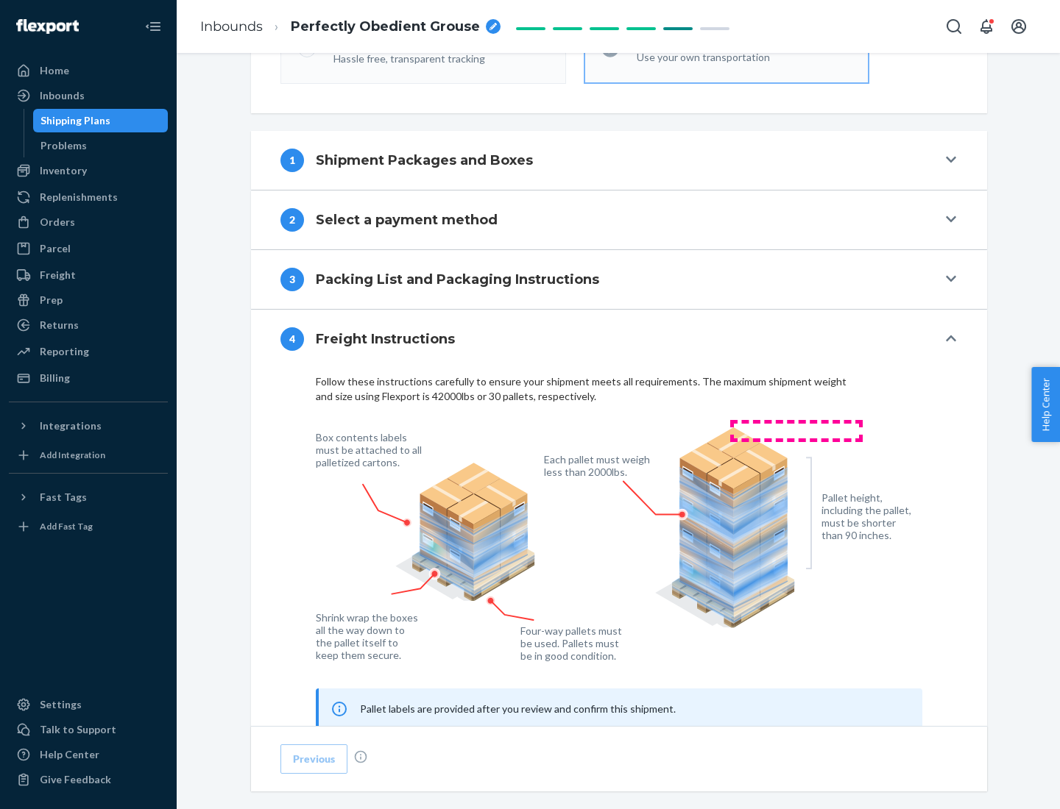
scroll to position [890, 0]
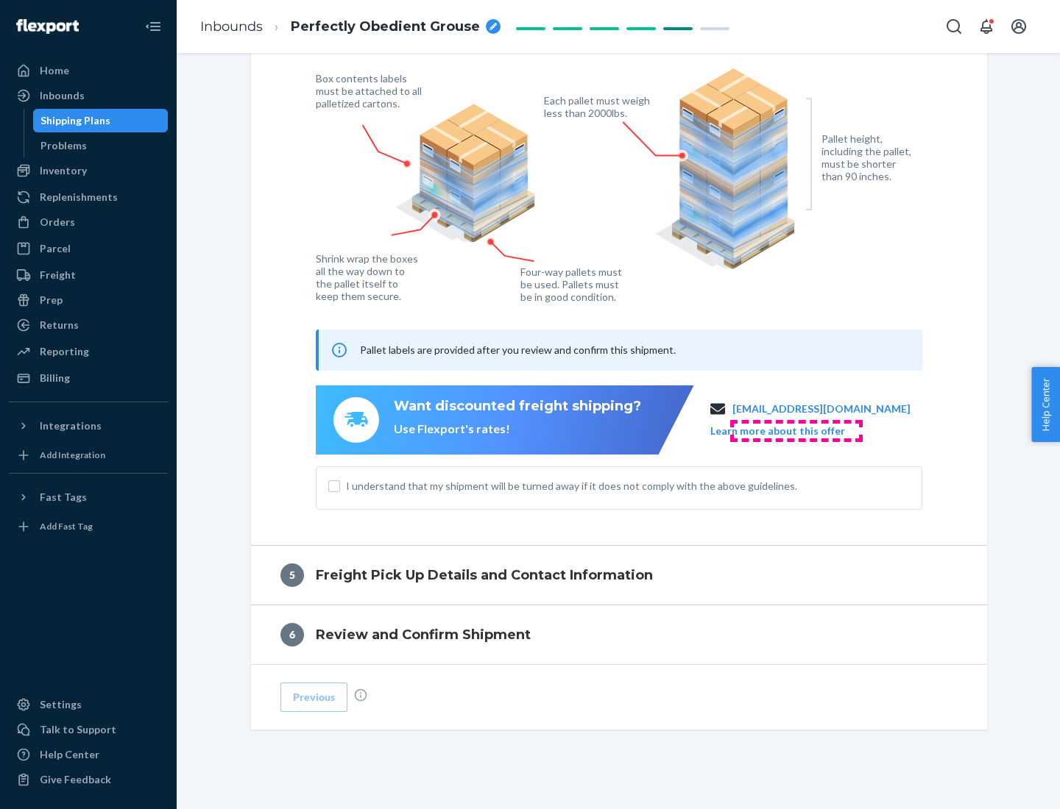
click at [795, 430] on button "Learn more about this offer" at bounding box center [777, 431] width 135 height 15
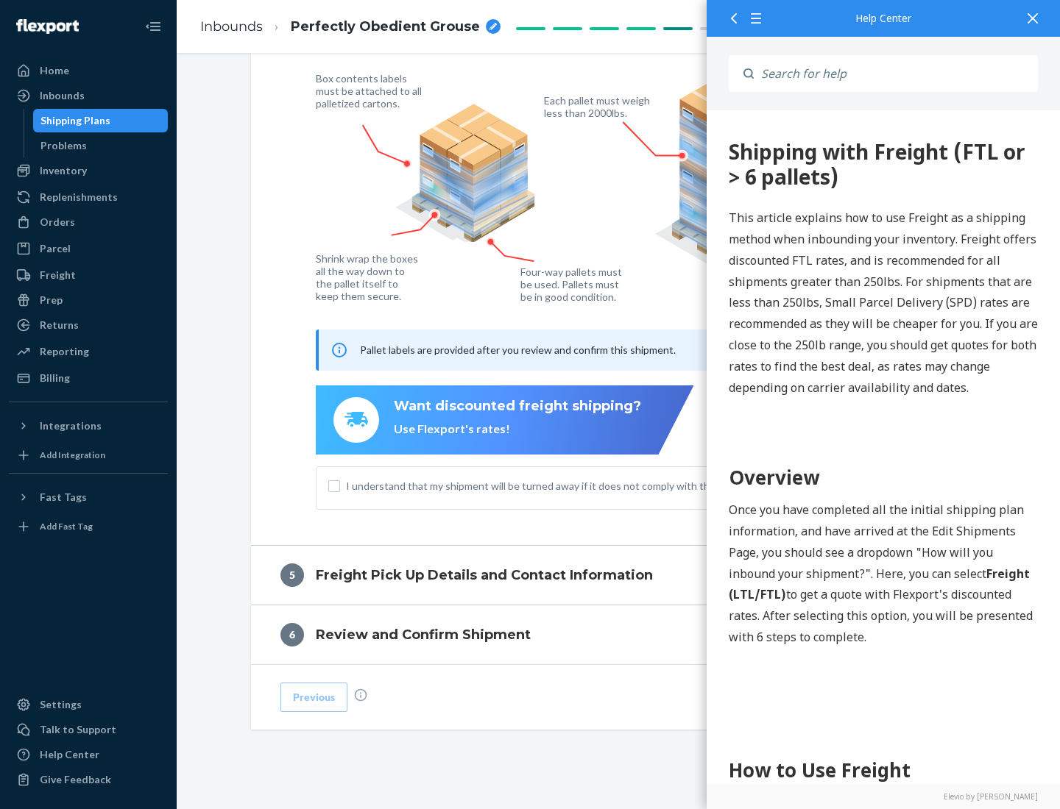
scroll to position [0, 0]
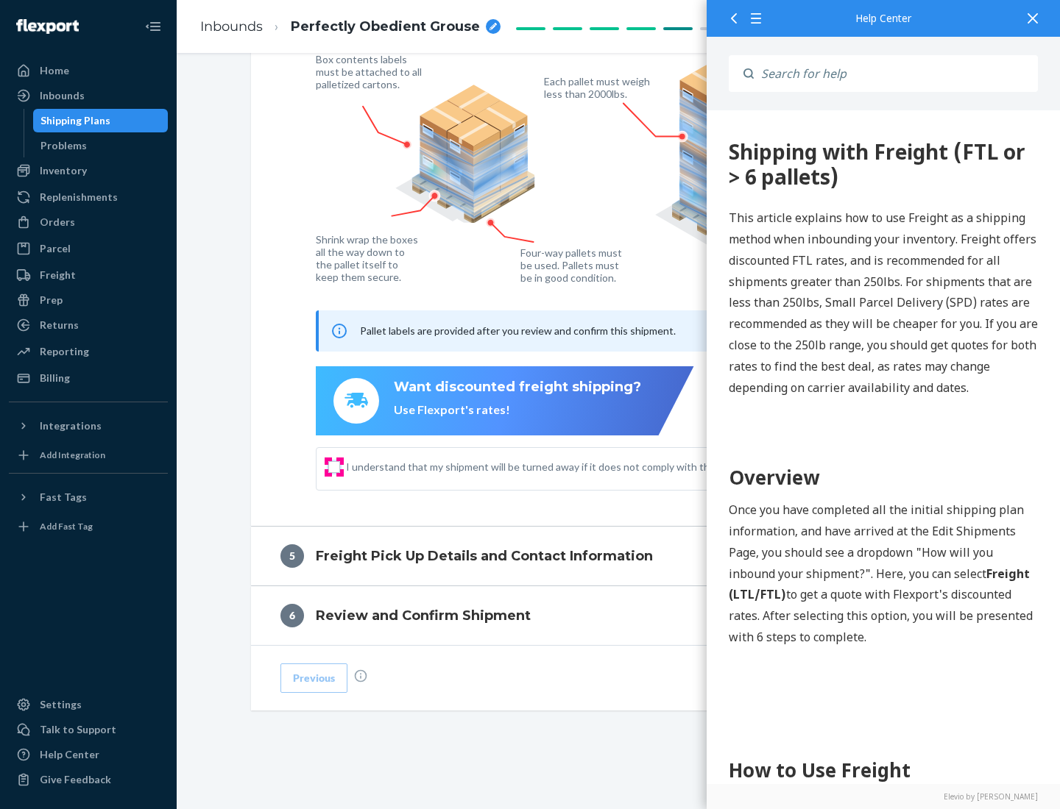
click at [334, 467] on input "I understand that my shipment will be turned away if it does not comply with th…" at bounding box center [334, 467] width 12 height 12
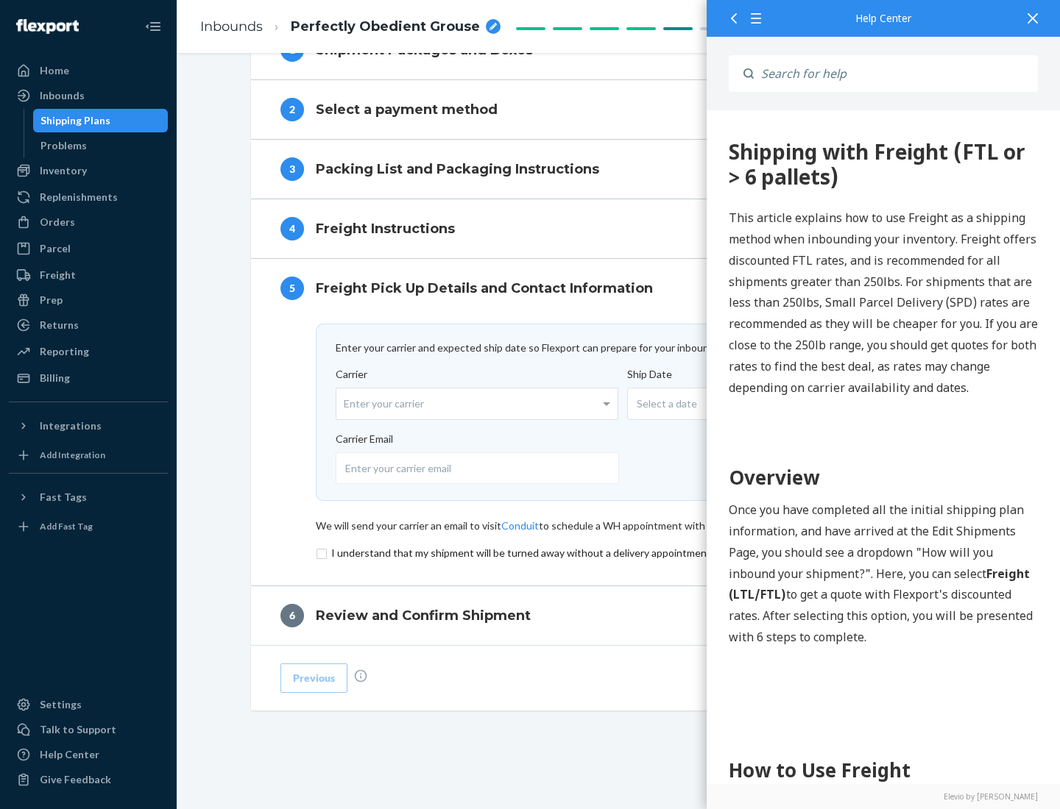
scroll to position [641, 0]
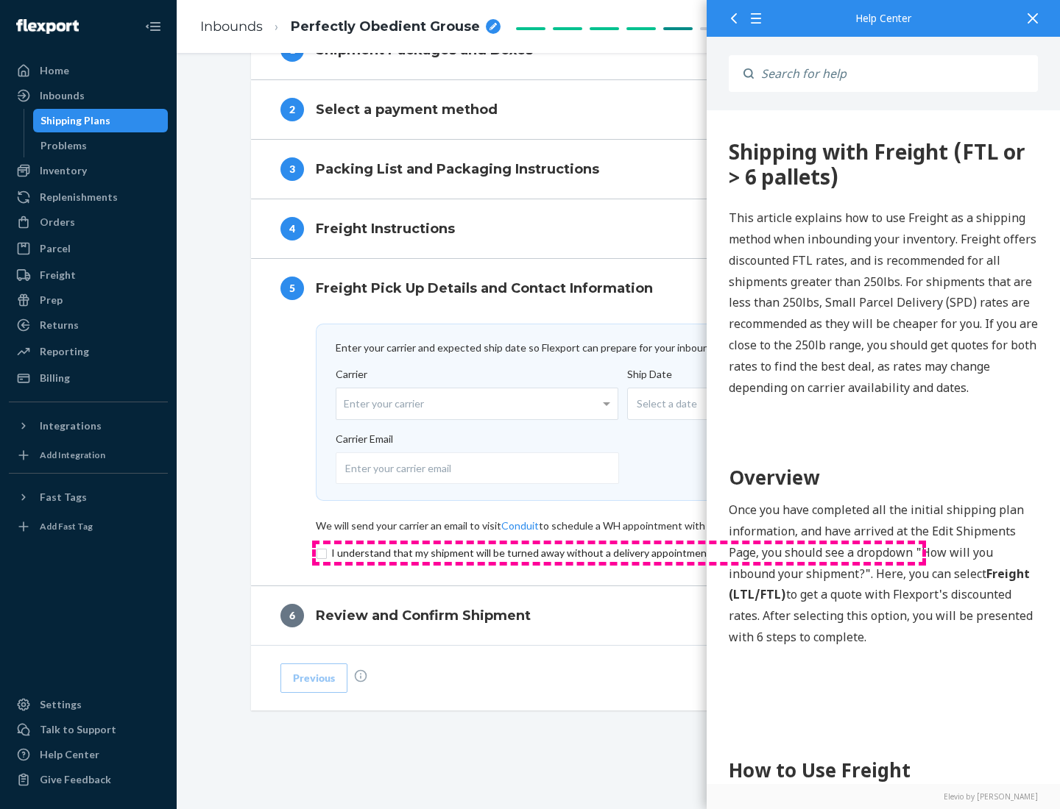
click at [619, 553] on input "checkbox" at bounding box center [619, 554] width 606 height 18
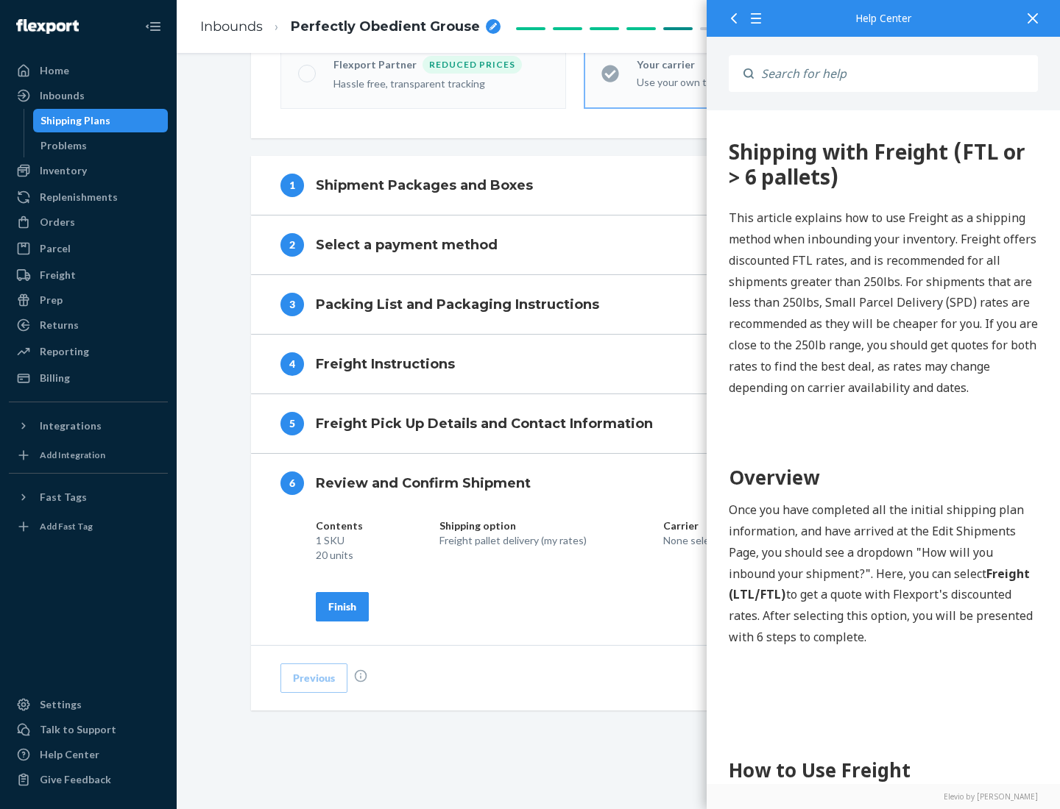
scroll to position [506, 0]
click at [342, 606] on div "Finish" at bounding box center [342, 607] width 28 height 15
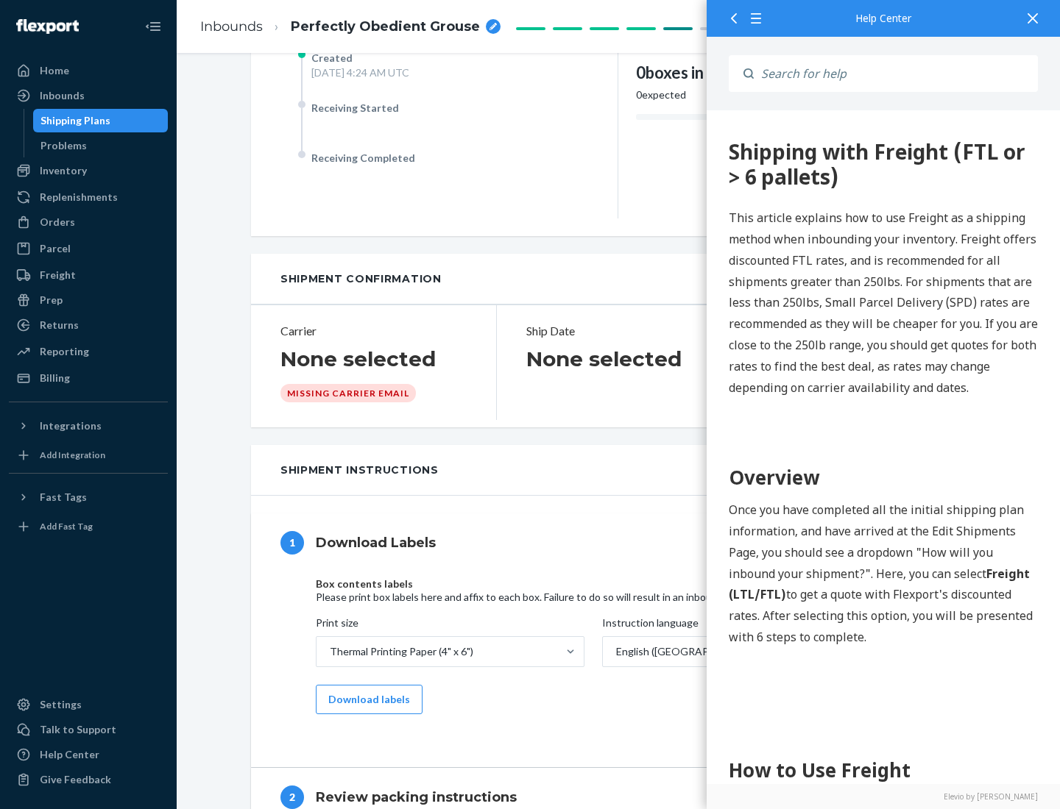
scroll to position [0, 0]
